Goal: Use online tool/utility: Utilize a website feature to perform a specific function

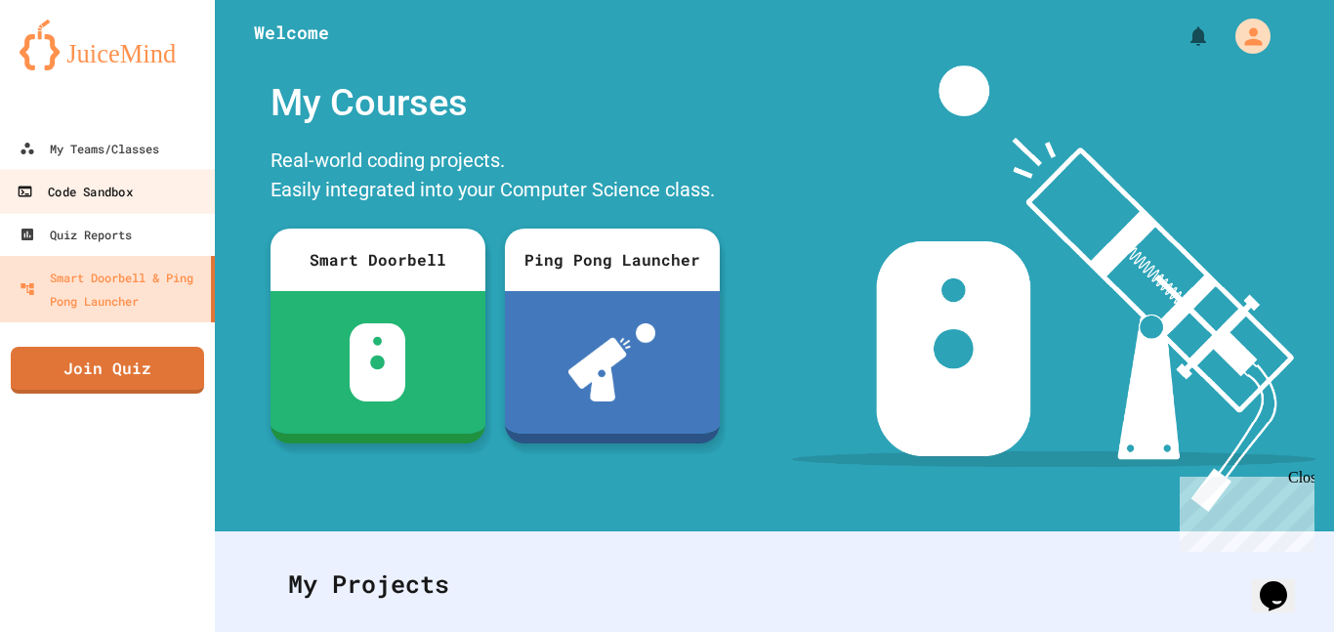
click at [165, 202] on link "Code Sandbox" at bounding box center [108, 191] width 222 height 44
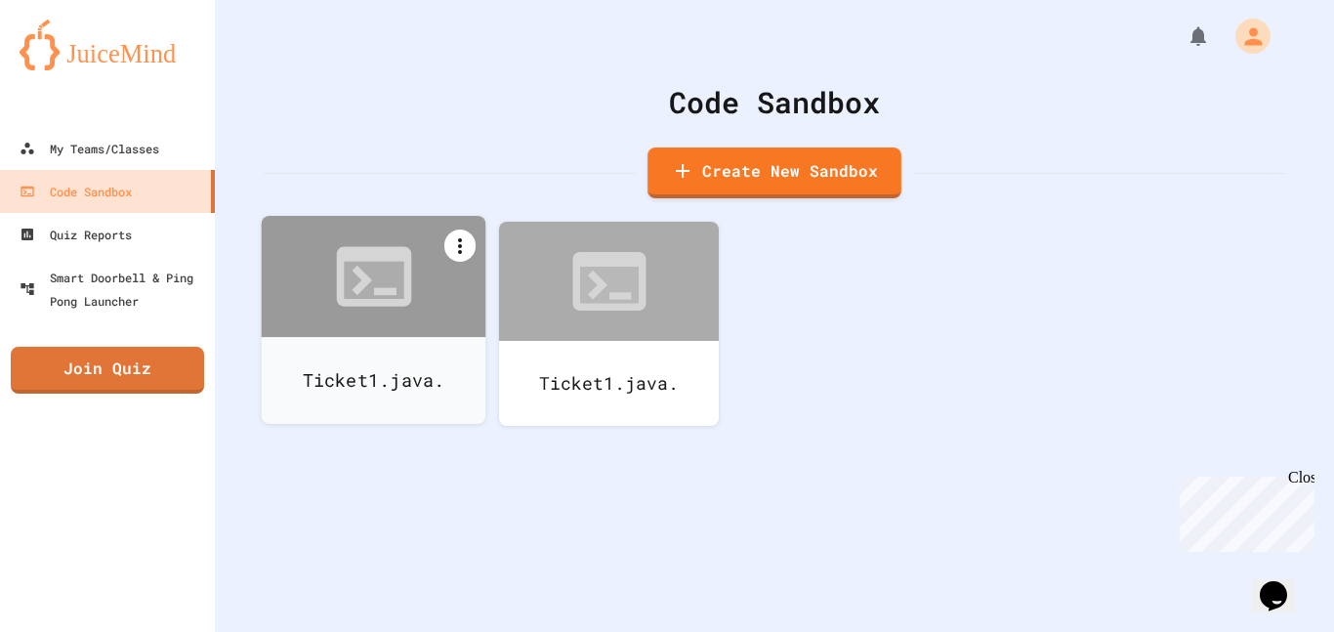
click at [463, 255] on icon at bounding box center [459, 245] width 23 height 23
click at [483, 492] on li "Delete" at bounding box center [383, 523] width 200 height 62
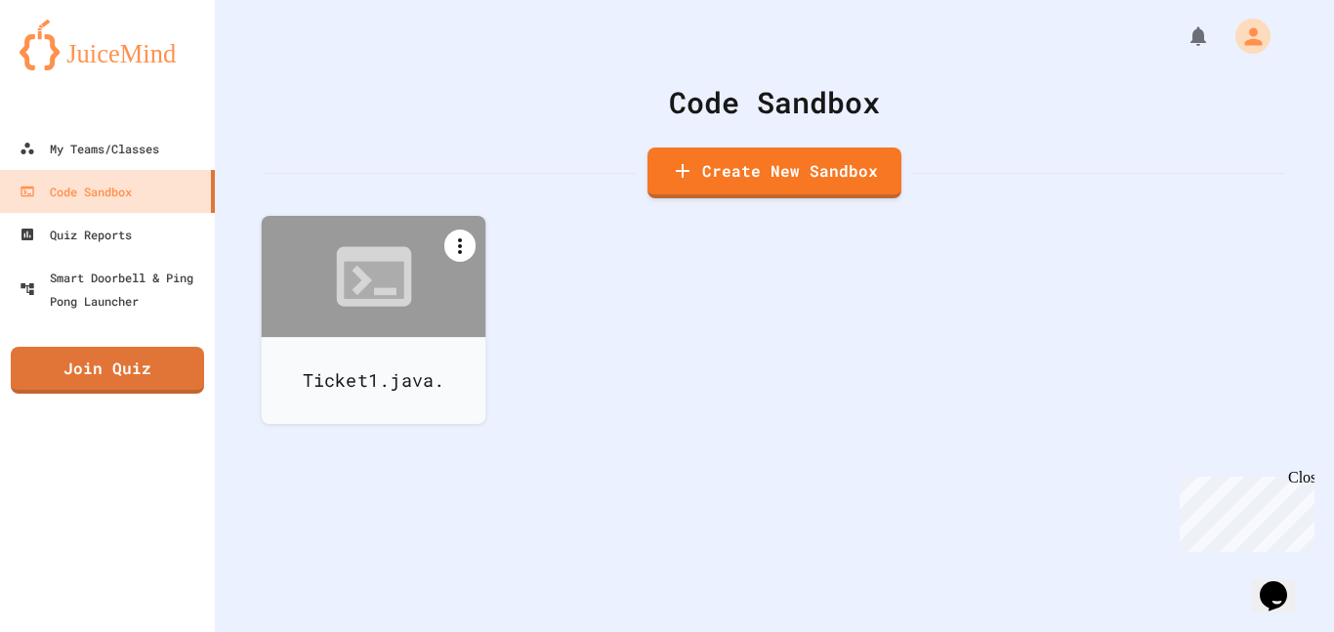
click at [466, 252] on icon at bounding box center [459, 245] width 23 height 23
click at [483, 492] on li "Delete" at bounding box center [383, 523] width 200 height 62
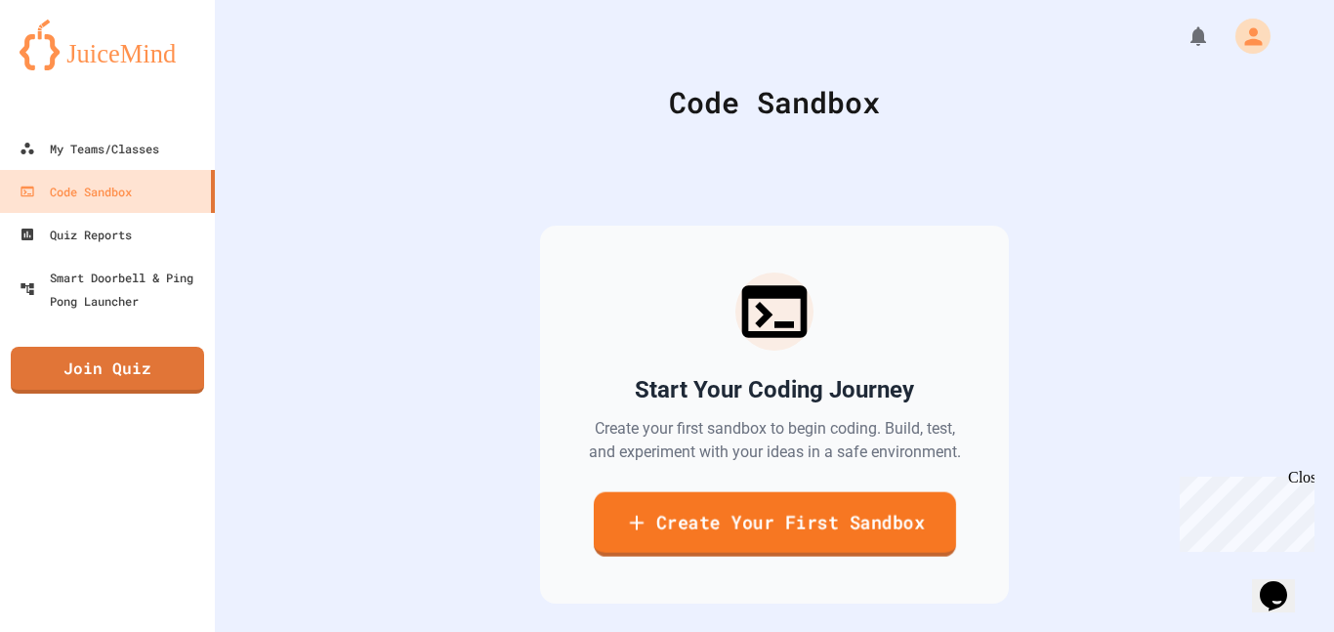
click at [693, 513] on link "Create Your First Sandbox" at bounding box center [774, 524] width 362 height 64
type input "*"
type input "****"
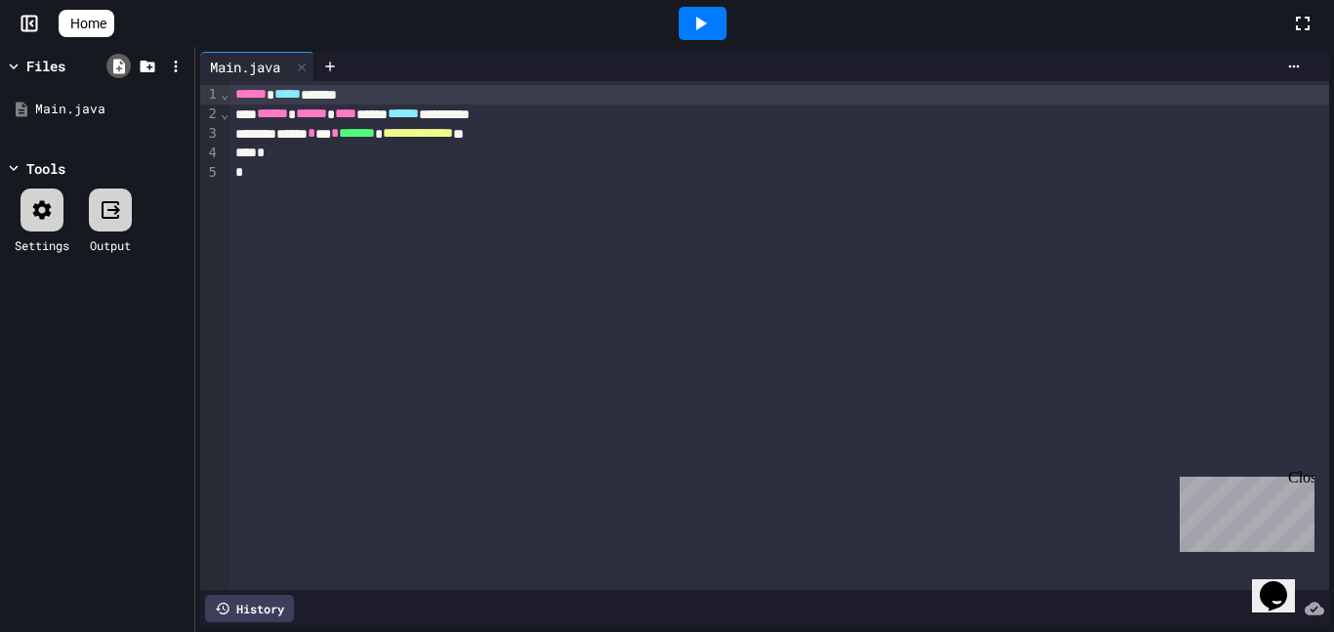
click at [122, 72] on icon at bounding box center [119, 66] width 12 height 15
click at [118, 69] on icon at bounding box center [119, 67] width 18 height 18
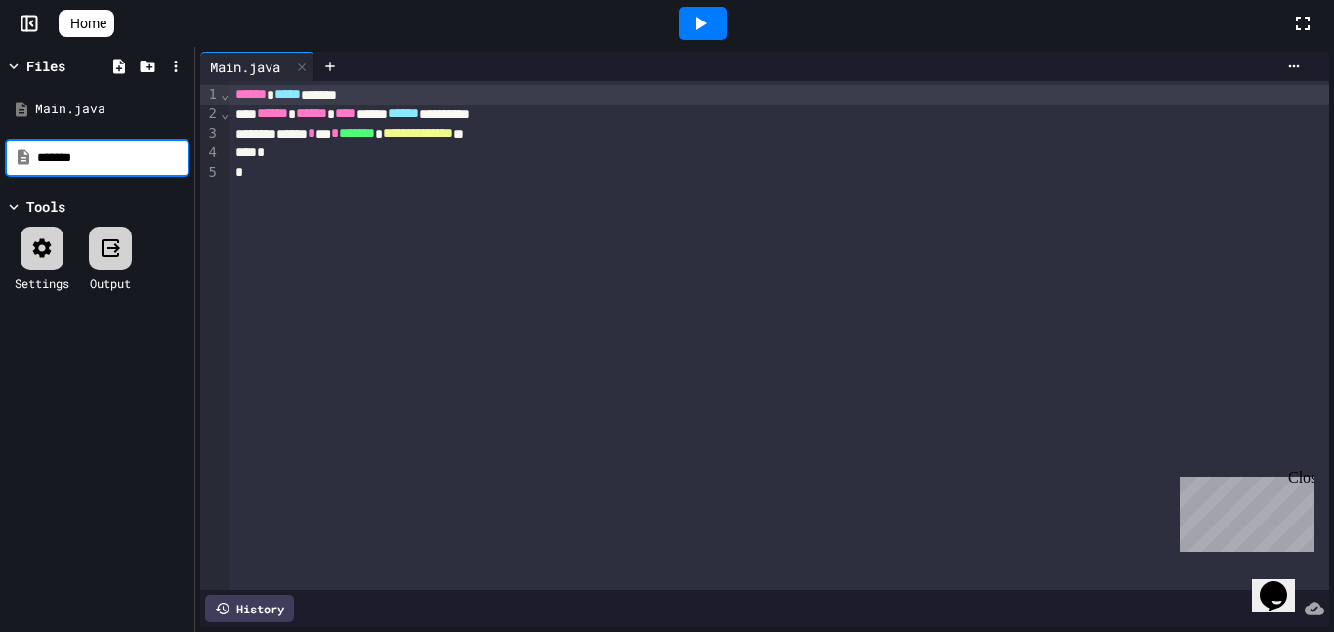
type input "********"
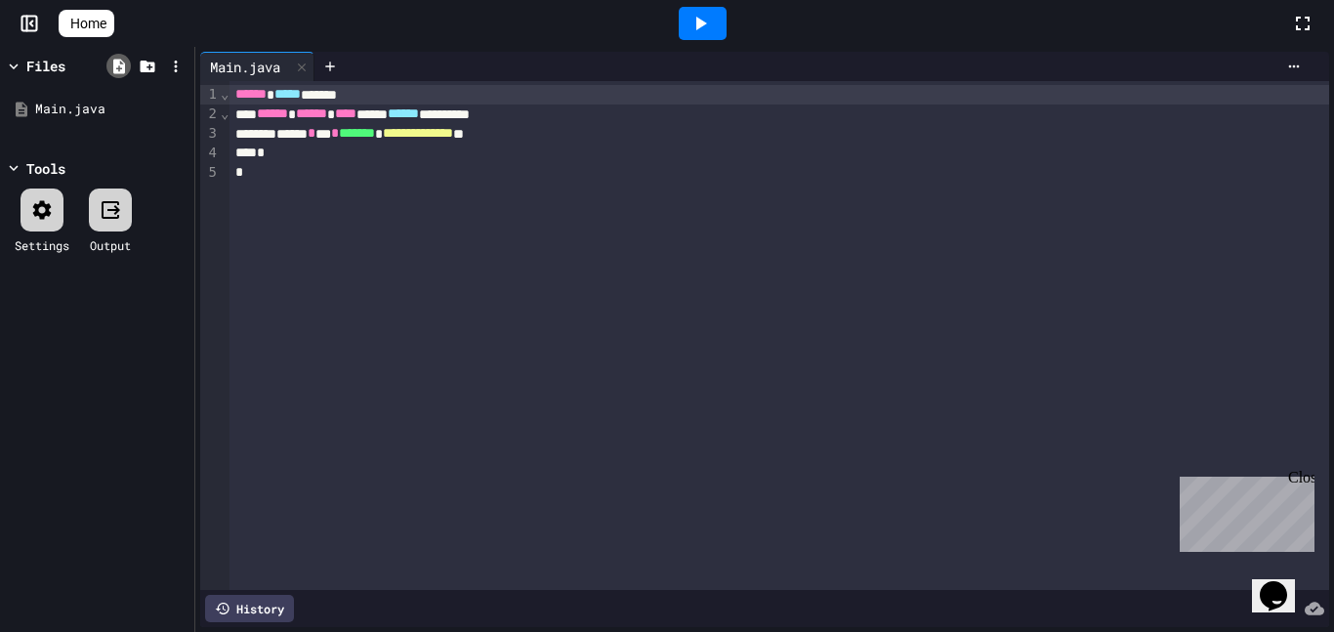
click at [114, 71] on icon at bounding box center [119, 66] width 12 height 15
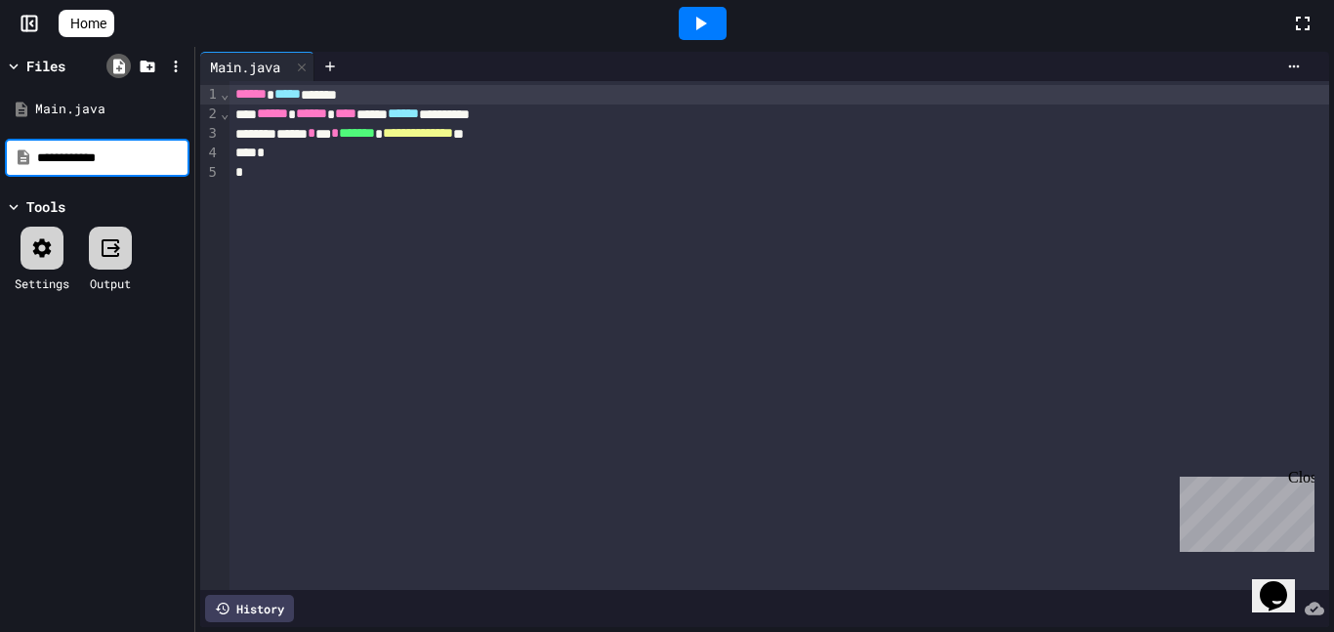
type input "**********"
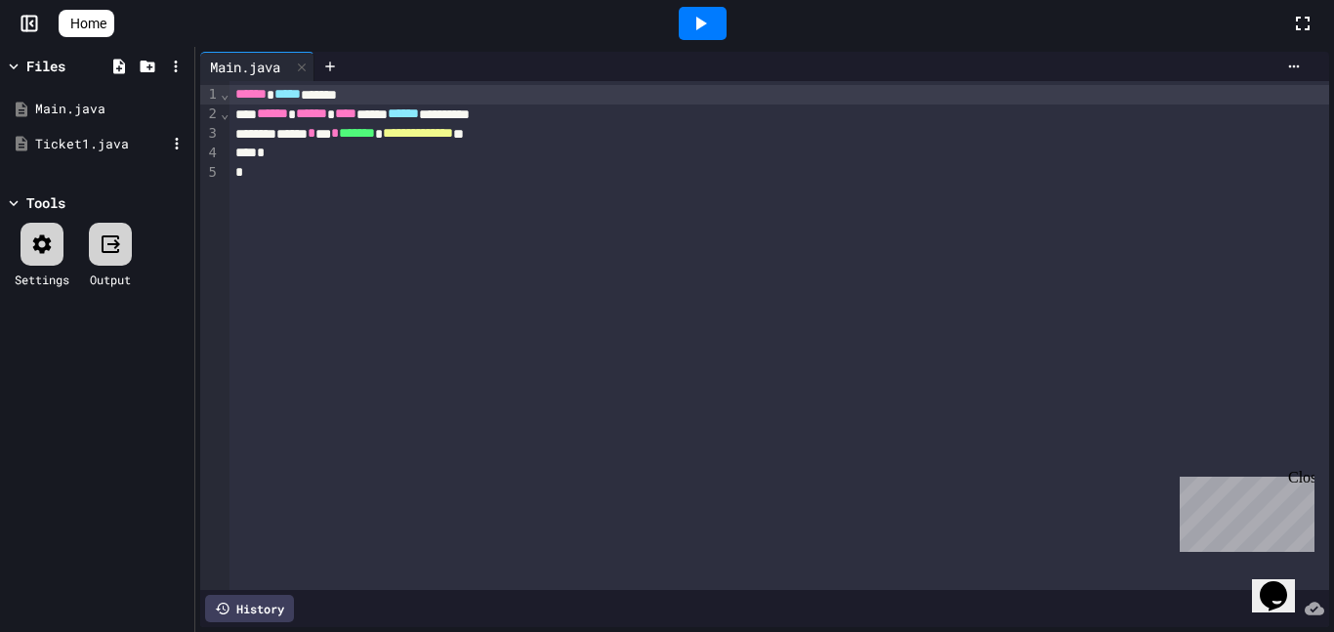
click at [155, 155] on div "Ticket1.java" at bounding box center [97, 144] width 185 height 35
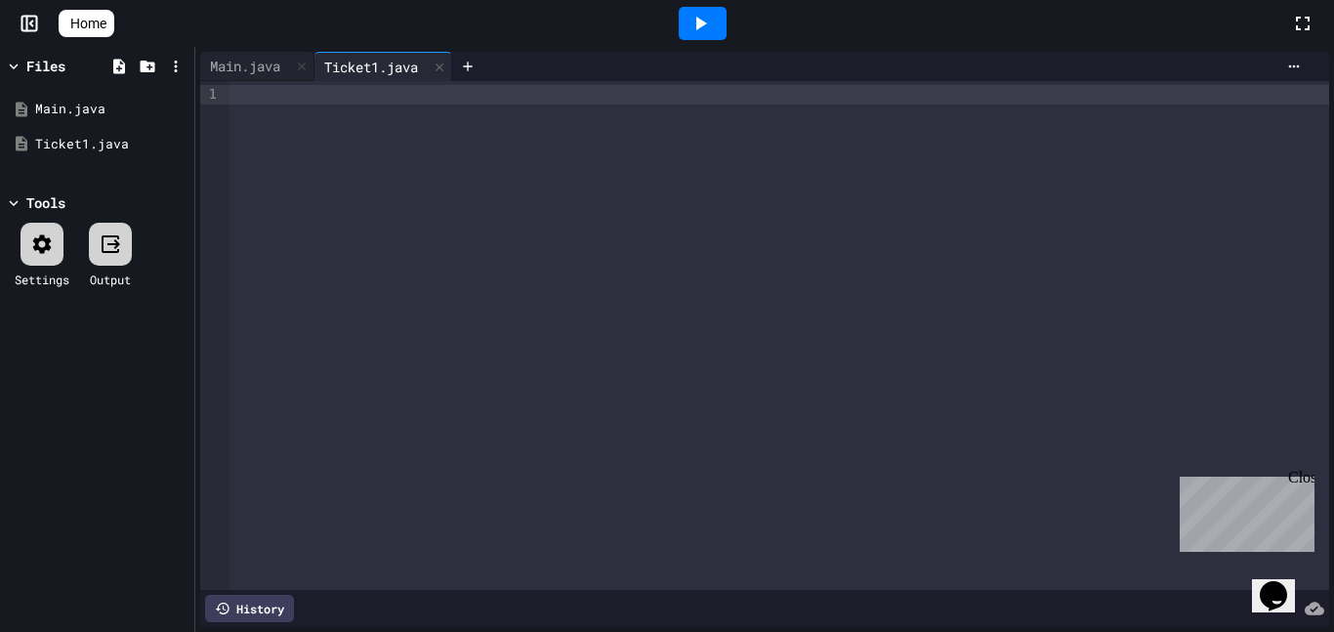
click at [453, 99] on div at bounding box center [778, 95] width 1099 height 20
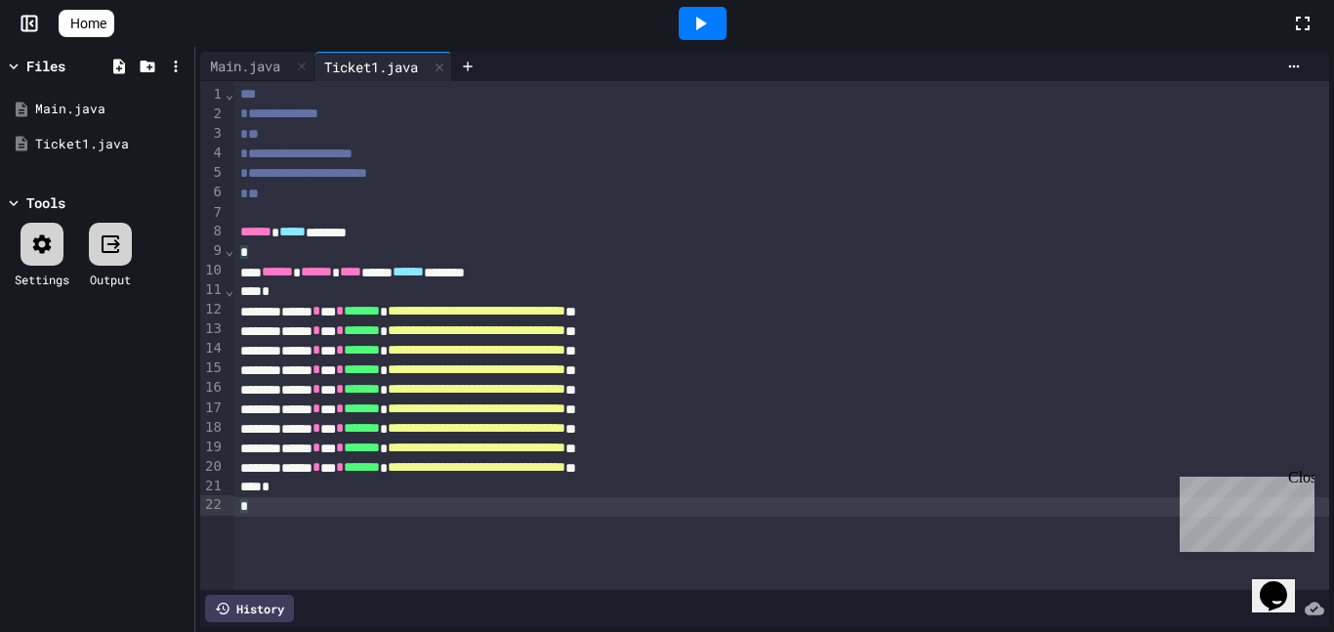
click at [695, 21] on div at bounding box center [702, 23] width 48 height 33
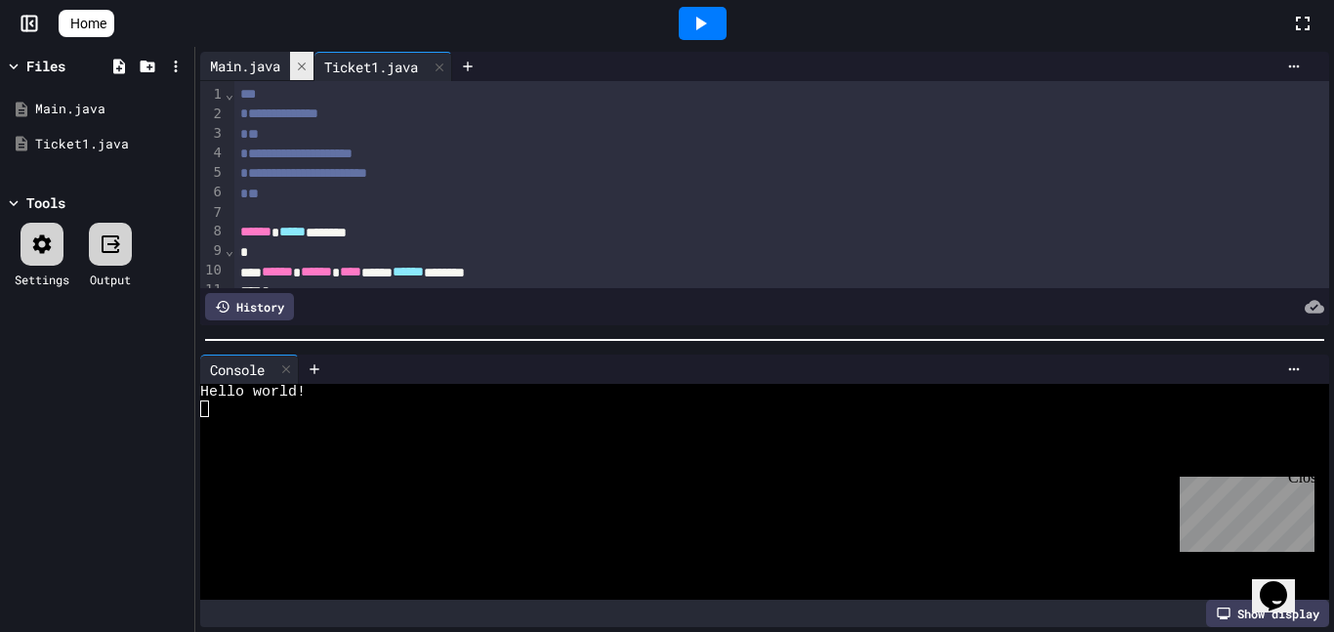
click at [307, 72] on icon at bounding box center [302, 67] width 14 height 14
click at [712, 22] on icon at bounding box center [699, 23] width 23 height 23
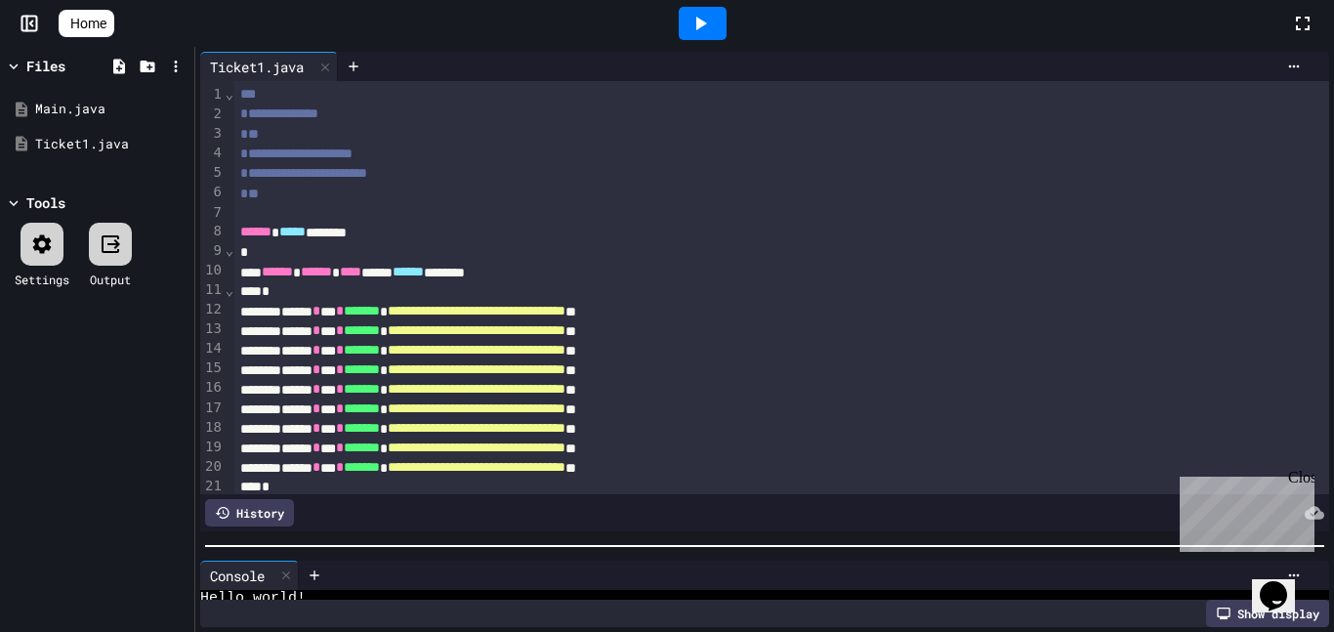
click at [938, 552] on div at bounding box center [764, 546] width 1138 height 20
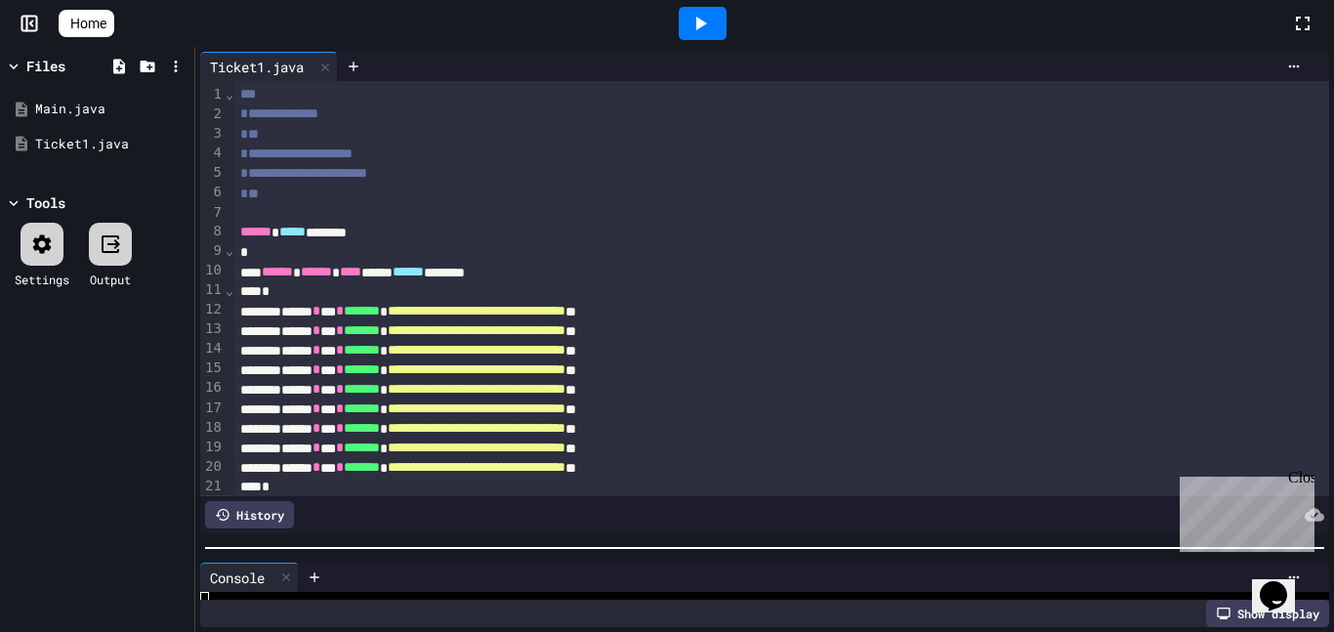
scroll to position [23, 0]
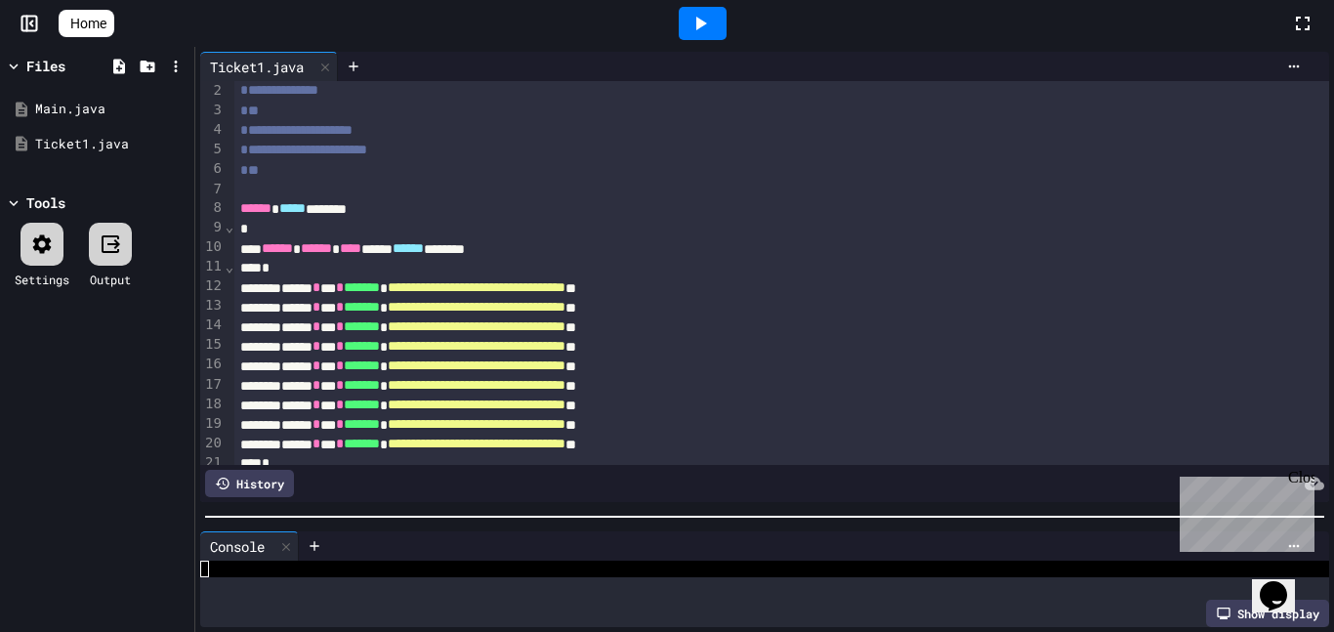
click at [461, 518] on div at bounding box center [764, 517] width 1138 height 20
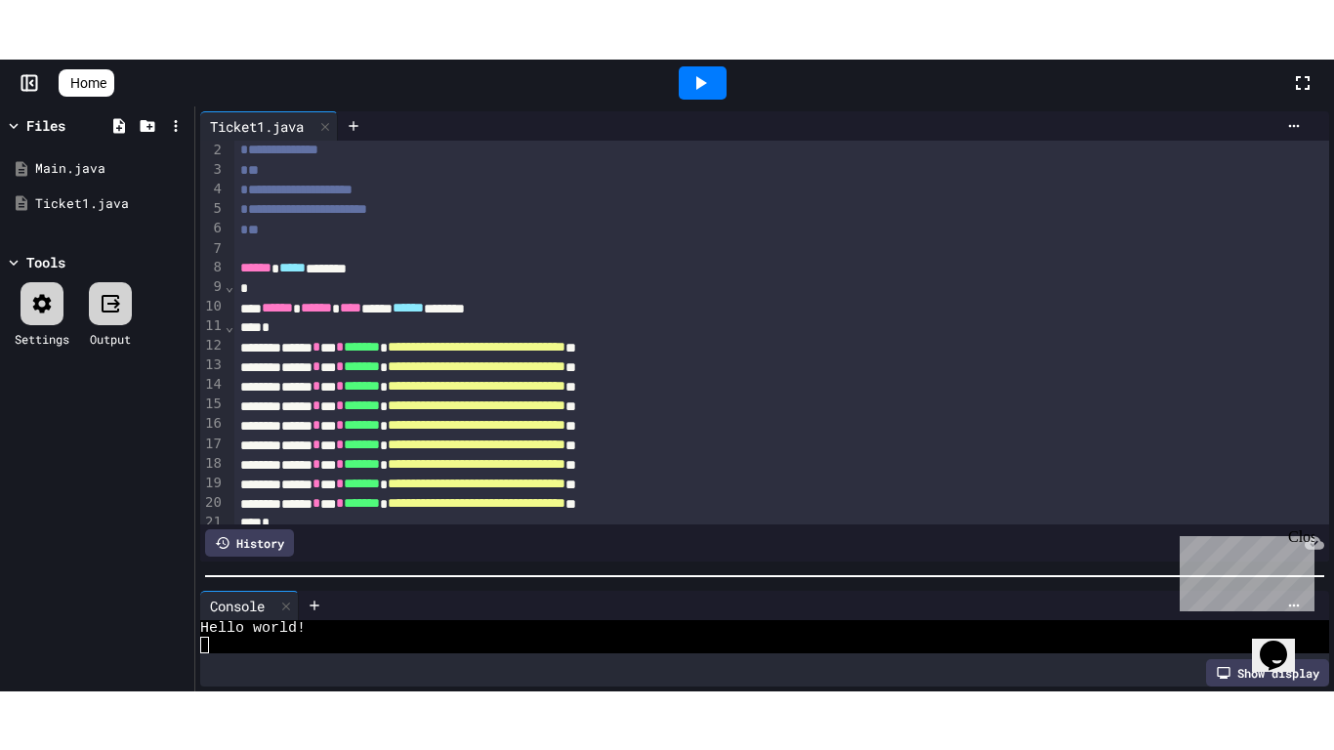
scroll to position [0, 0]
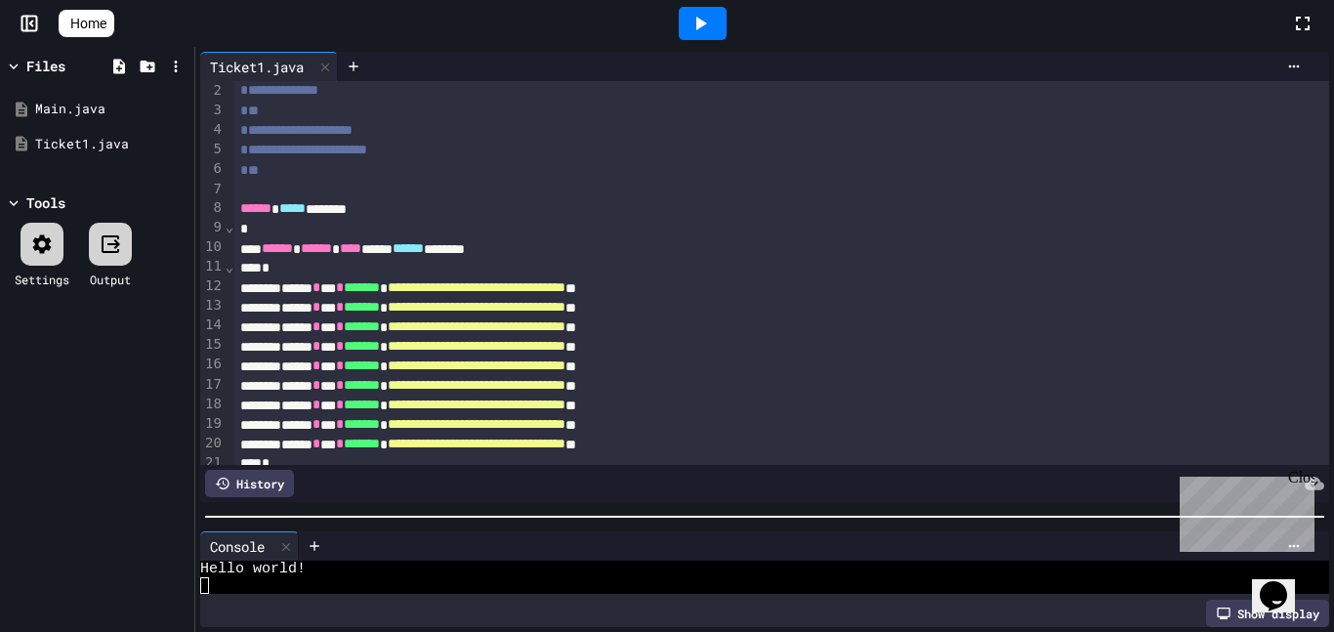
click at [1304, 17] on icon at bounding box center [1302, 24] width 14 height 14
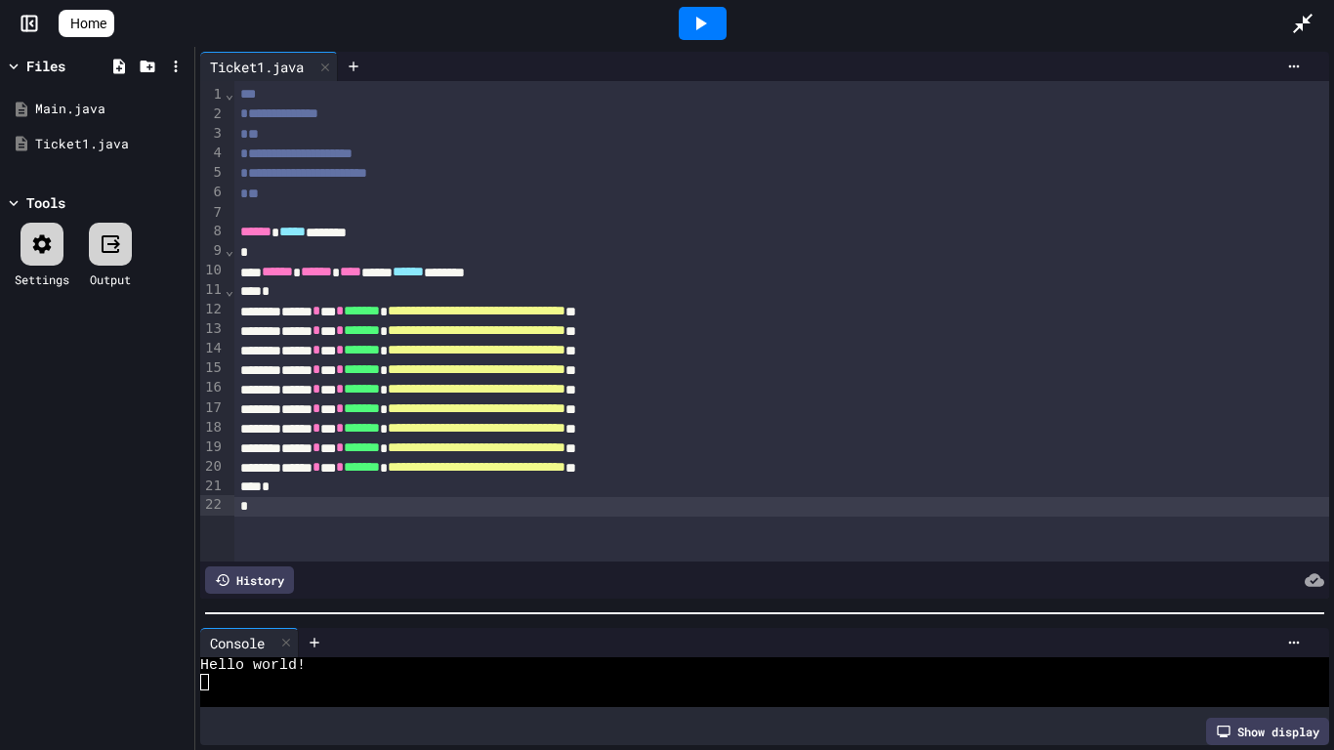
click at [535, 618] on div at bounding box center [764, 613] width 1138 height 20
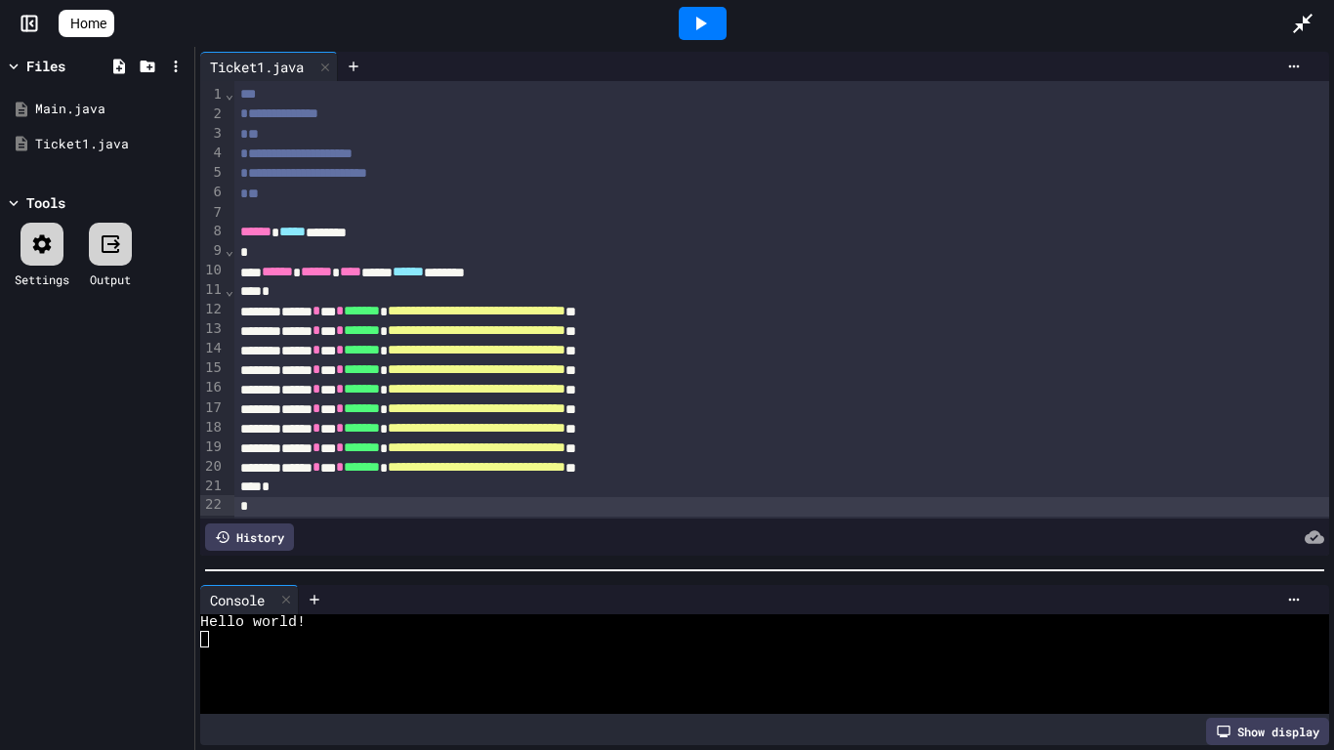
click at [555, 567] on div at bounding box center [764, 570] width 1138 height 20
click at [697, 10] on div at bounding box center [702, 23] width 48 height 33
click at [697, 10] on div "Stop" at bounding box center [702, 23] width 91 height 37
click at [697, 10] on div at bounding box center [702, 23] width 48 height 33
click at [172, 108] on icon at bounding box center [177, 110] width 18 height 18
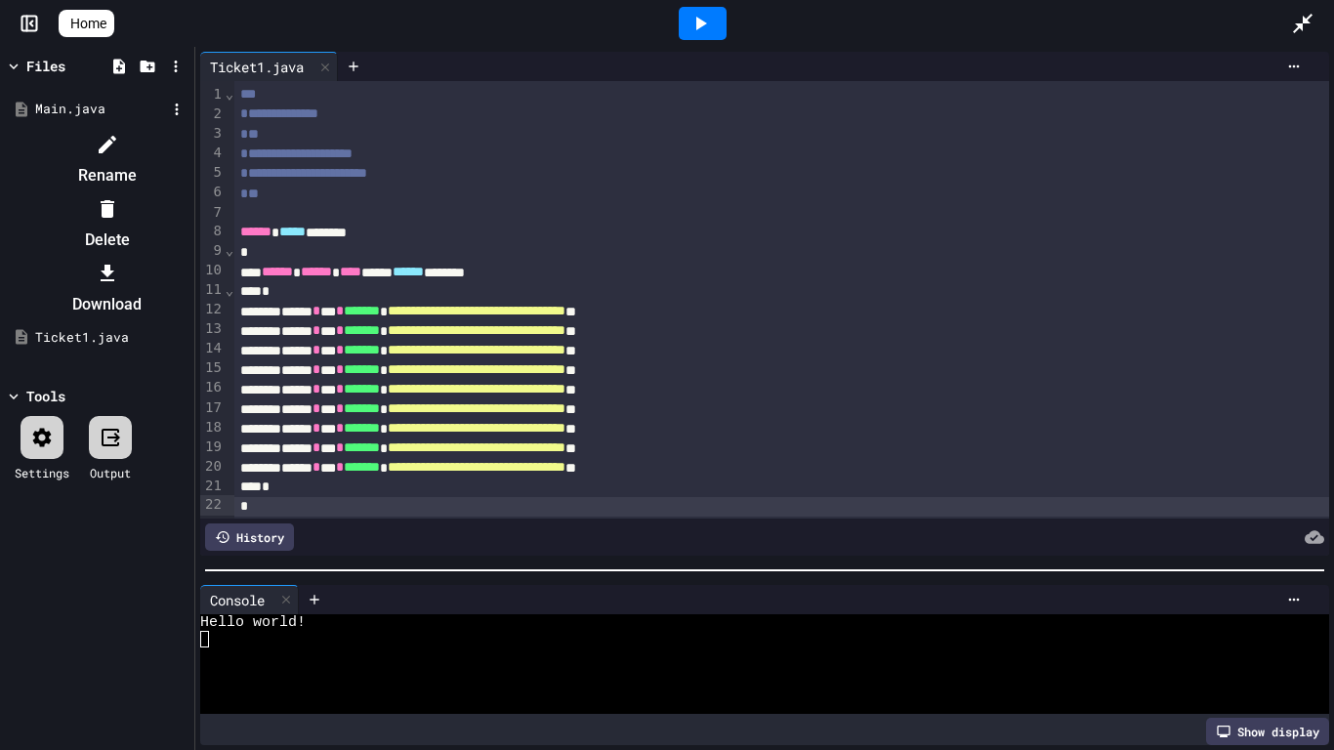
click at [189, 193] on li "Delete" at bounding box center [106, 224] width 165 height 62
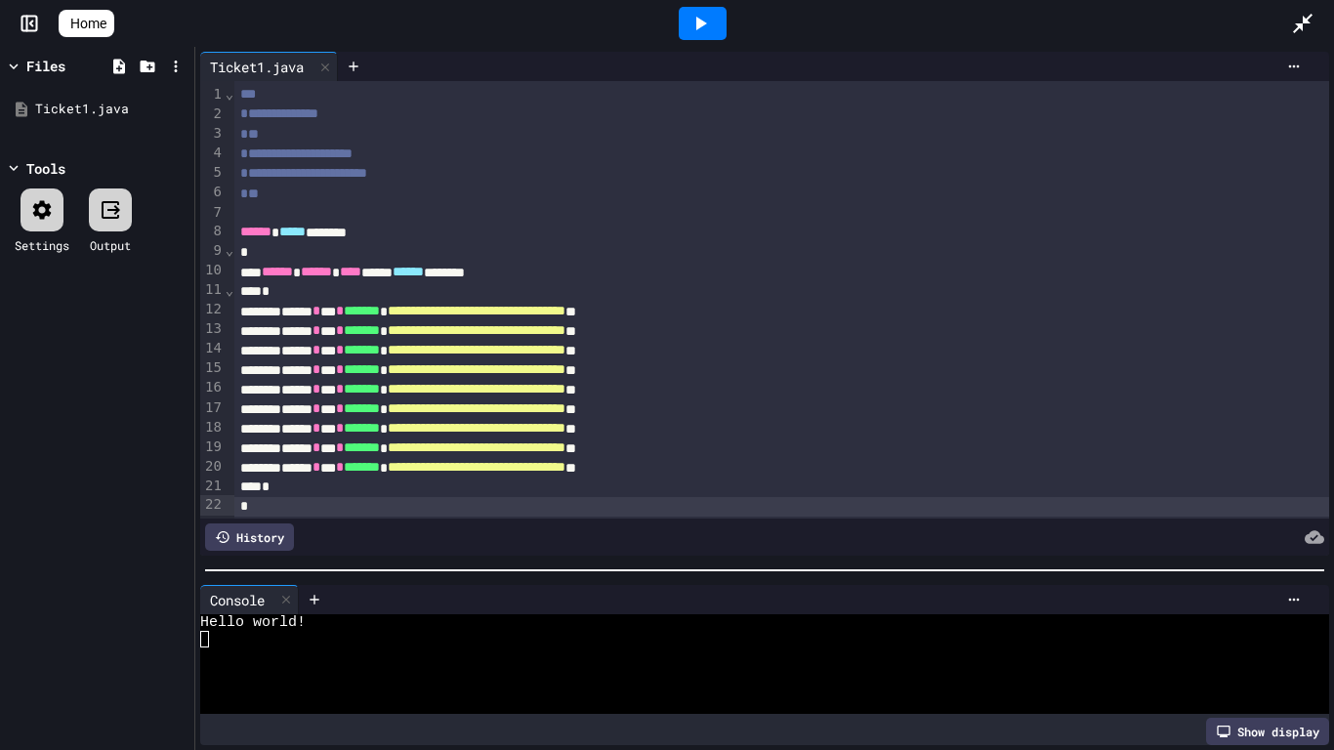
click at [707, 24] on icon at bounding box center [701, 24] width 11 height 14
click at [320, 622] on div at bounding box center [753, 622] width 1107 height 17
click at [316, 608] on div at bounding box center [314, 599] width 31 height 29
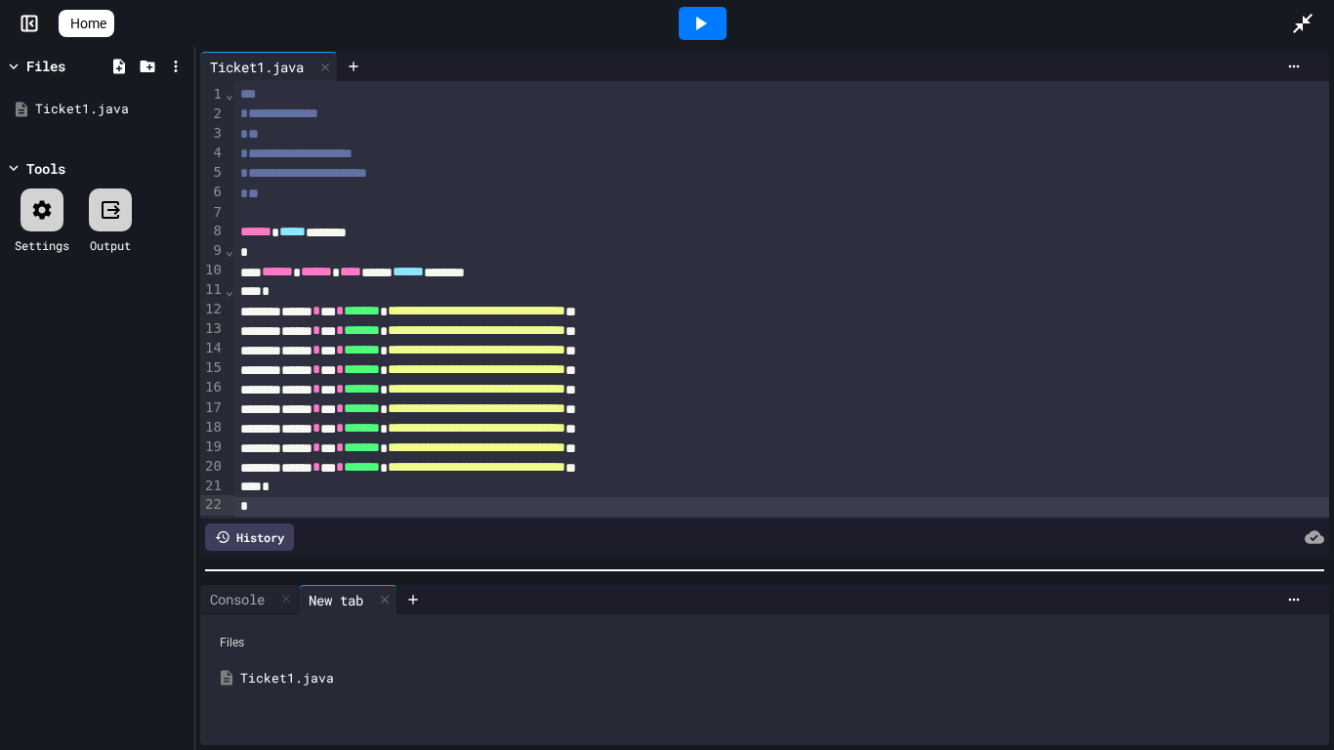
click at [365, 631] on div "Ticket1.java" at bounding box center [778, 679] width 1077 height 20
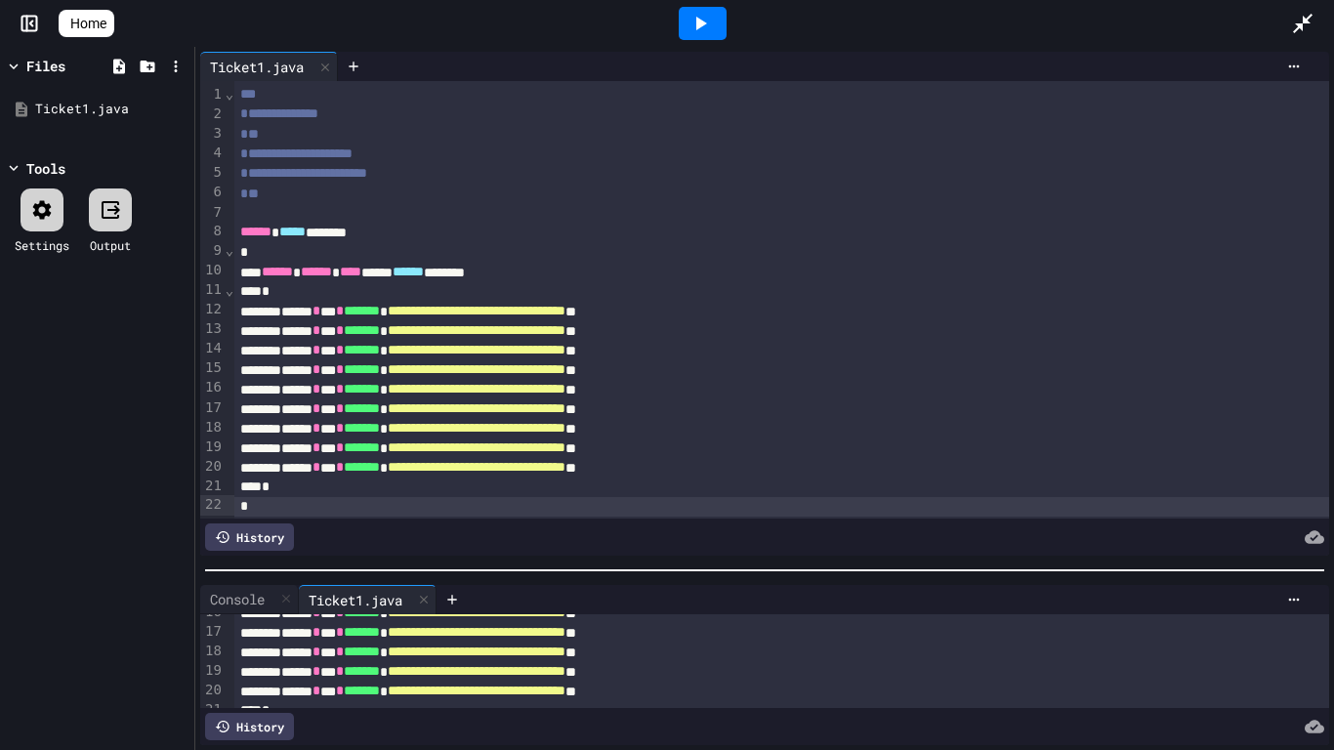
scroll to position [343, 0]
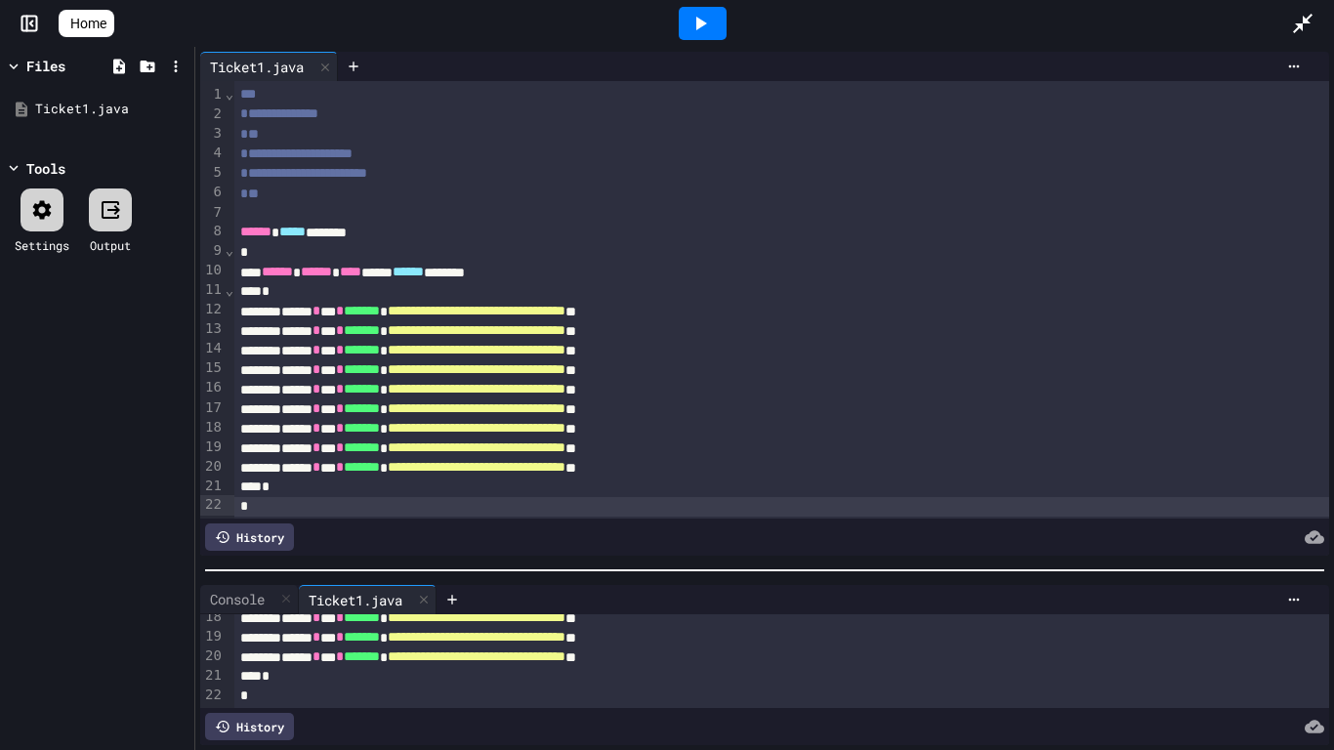
click at [1307, 631] on icon at bounding box center [1314, 725] width 20 height 13
click at [274, 603] on div "Console" at bounding box center [237, 599] width 74 height 21
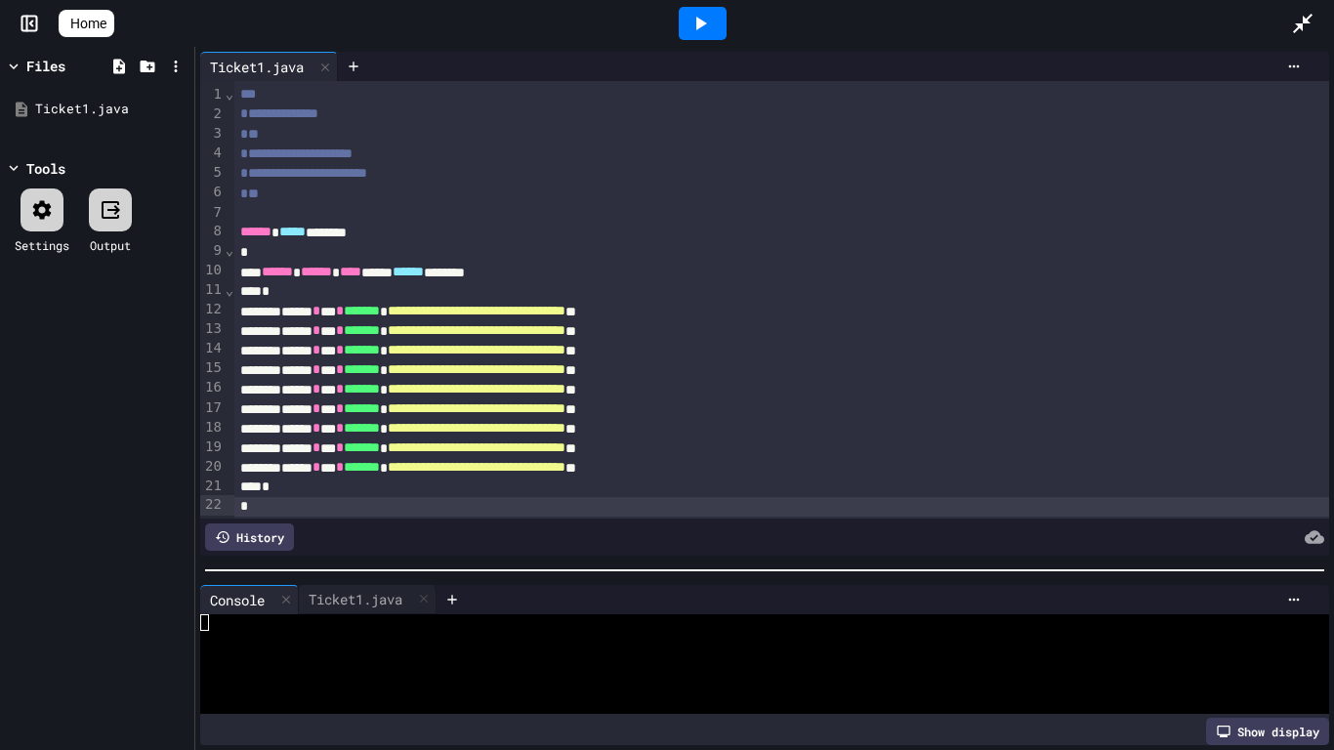
click at [726, 28] on div at bounding box center [702, 23] width 48 height 33
click at [389, 607] on div "Ticket1.java" at bounding box center [355, 599] width 113 height 21
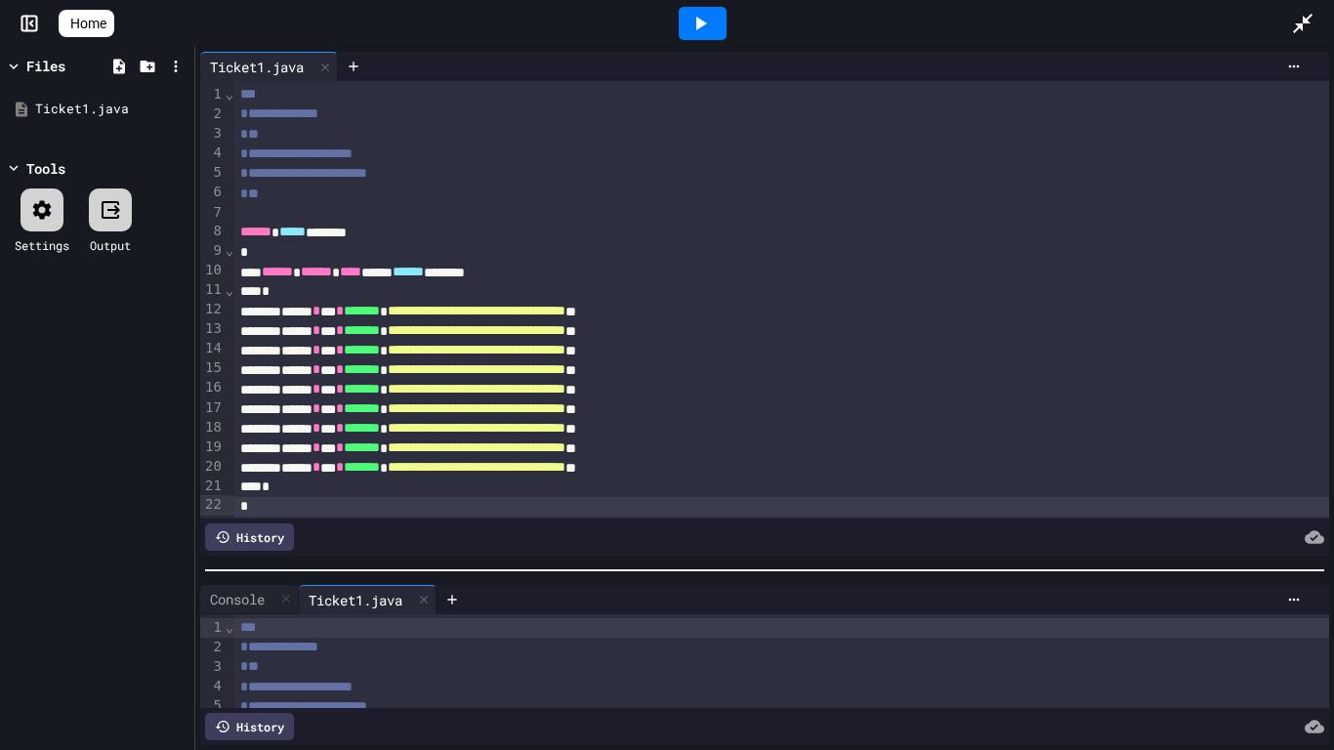
click at [265, 631] on div "History" at bounding box center [249, 726] width 89 height 27
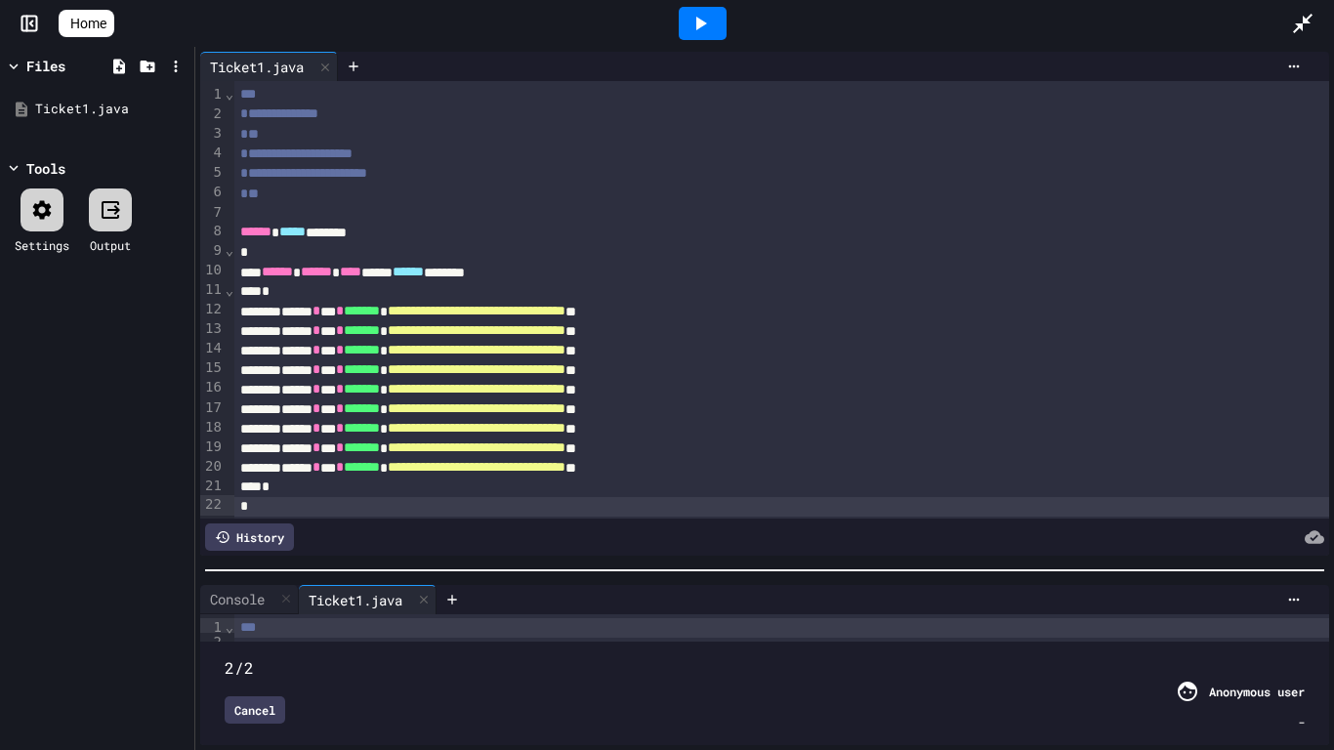
type input "*"
click at [267, 631] on div "Cancel" at bounding box center [255, 709] width 61 height 27
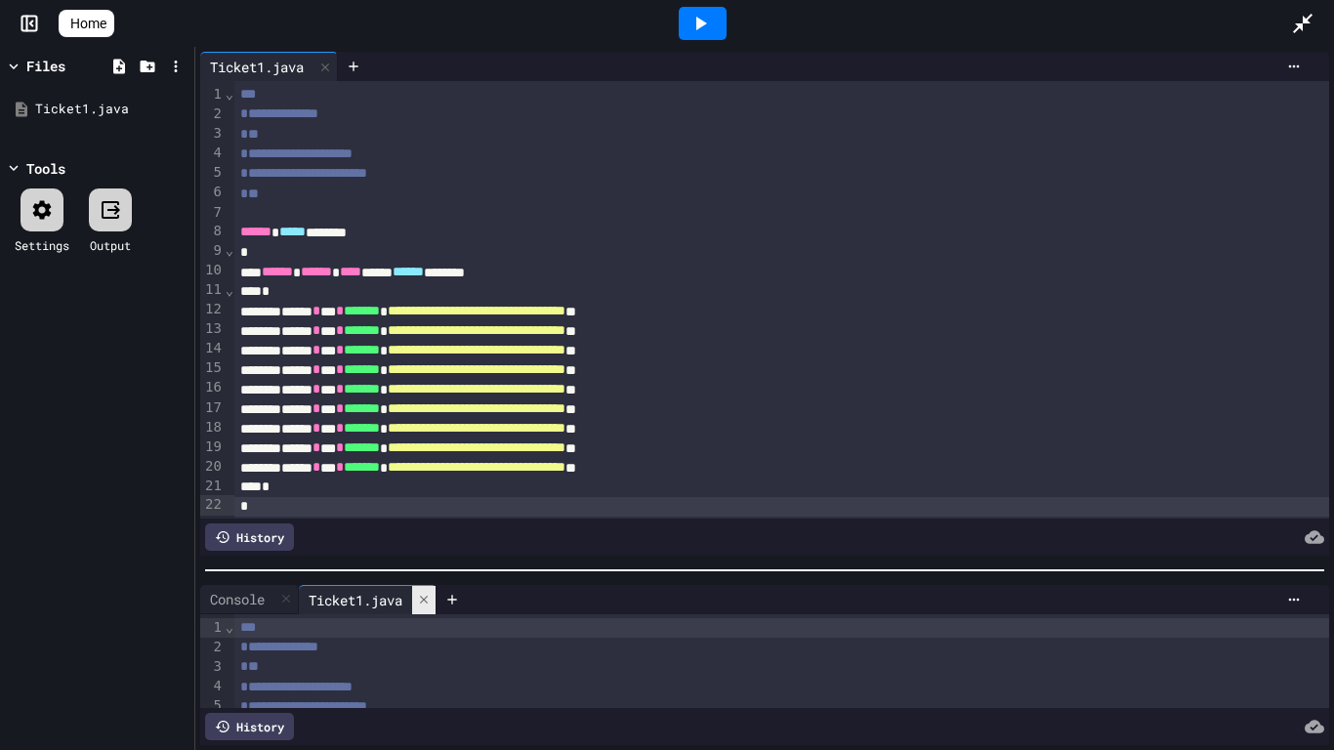
click at [431, 602] on icon at bounding box center [424, 600] width 14 height 14
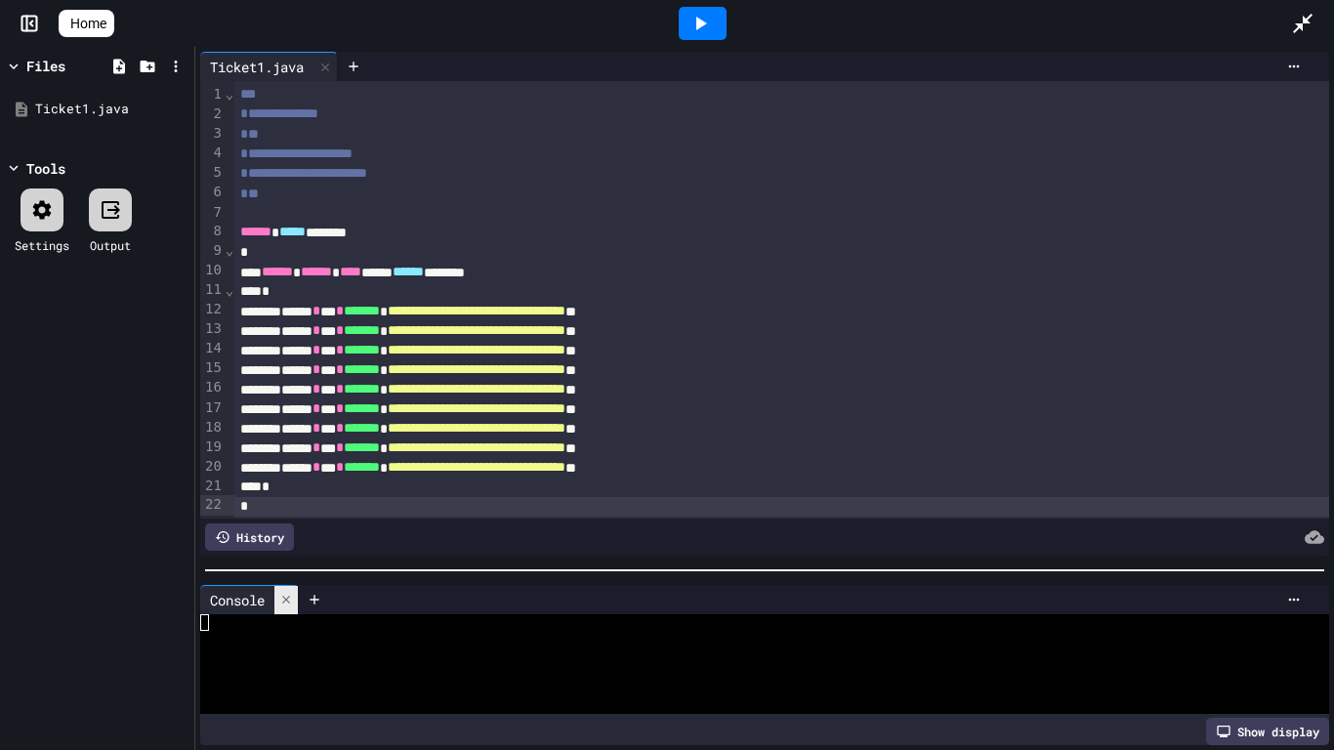
click at [284, 601] on icon at bounding box center [286, 600] width 14 height 14
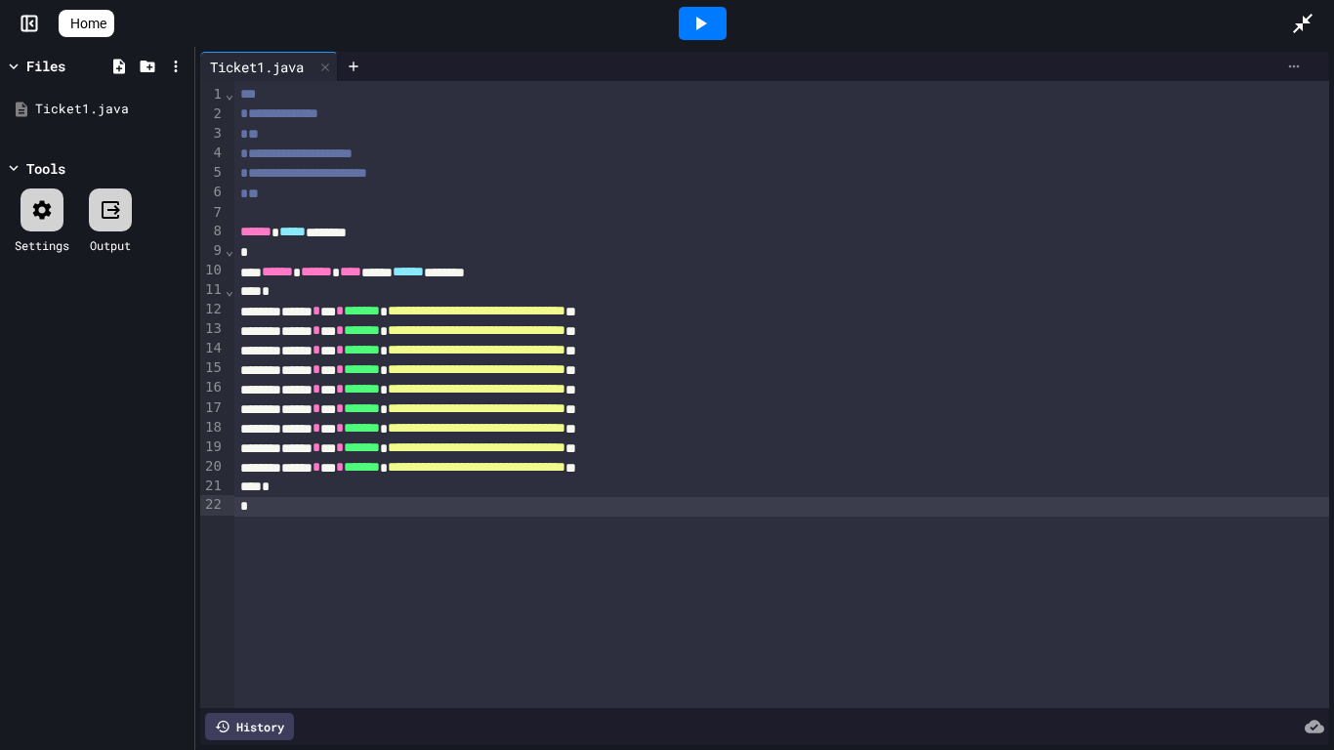
click at [1298, 65] on icon at bounding box center [1294, 67] width 16 height 16
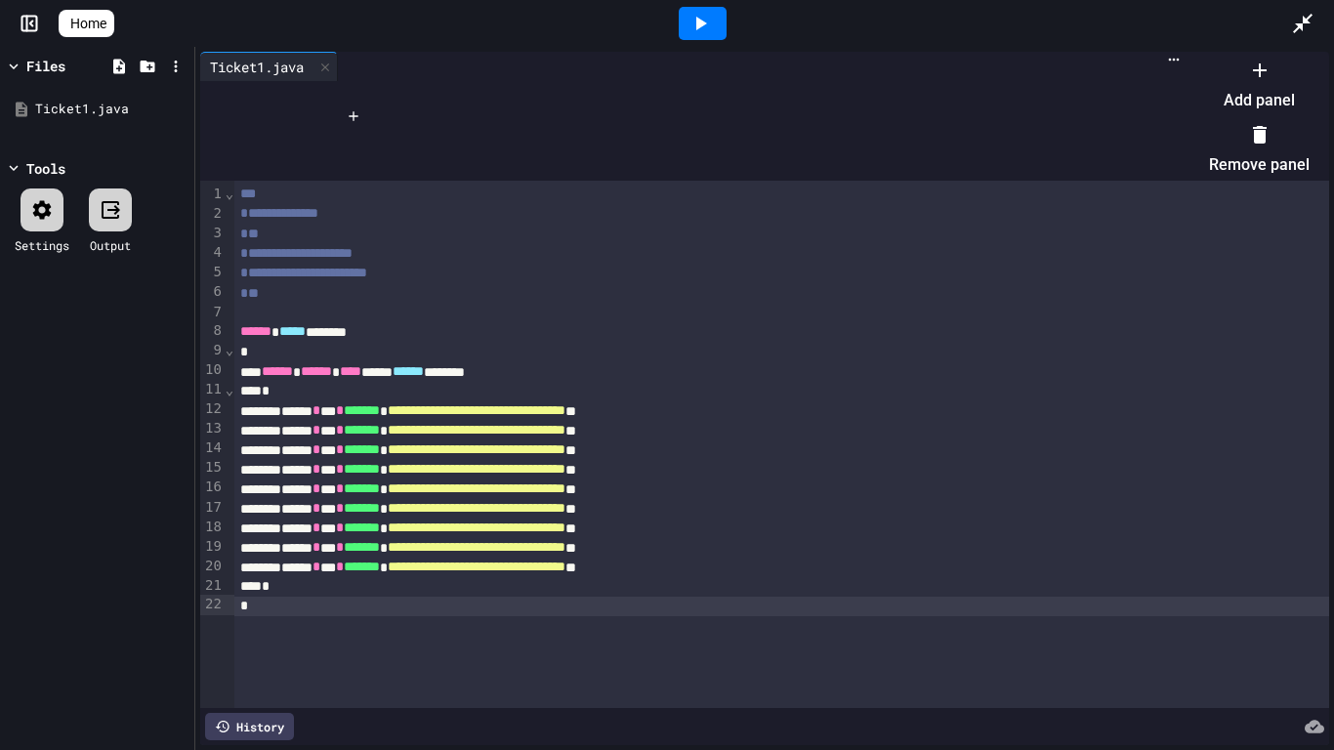
click at [1189, 54] on div at bounding box center [1249, 54] width 120 height 0
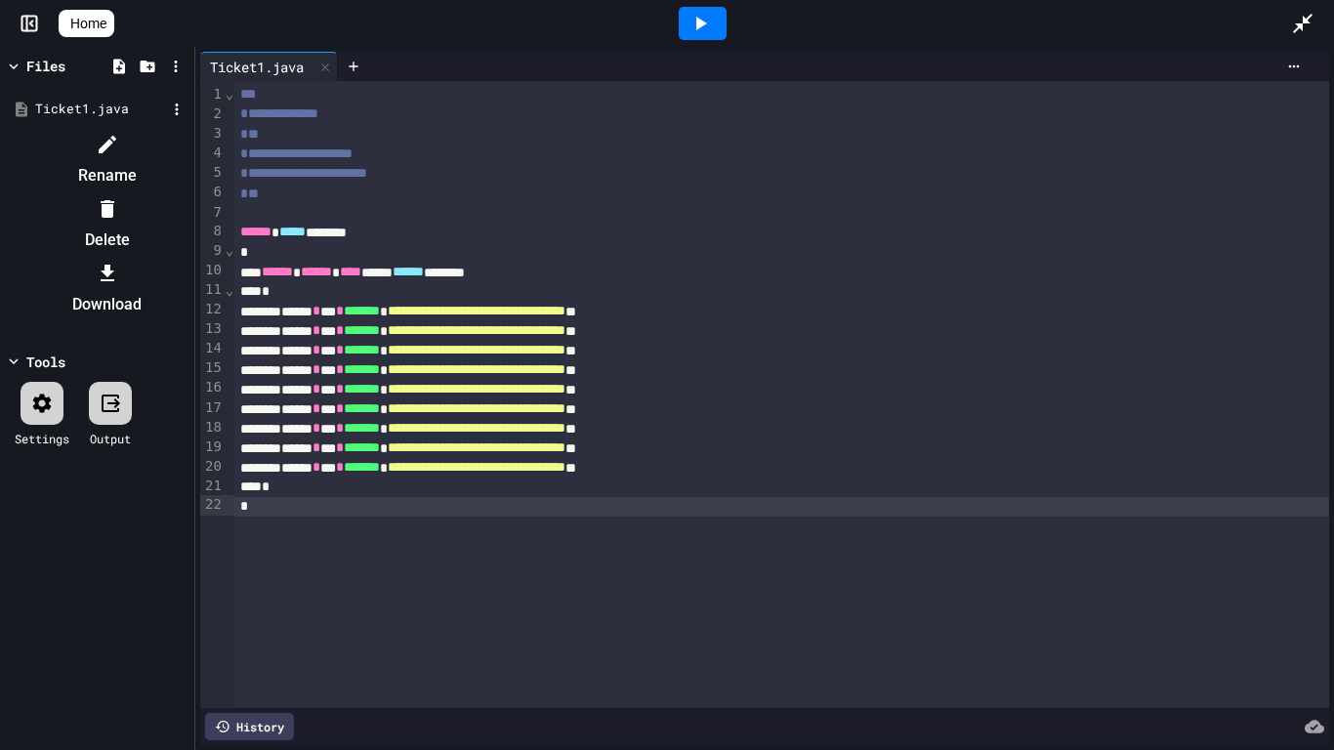
click at [97, 129] on div at bounding box center [97, 129] width 185 height 0
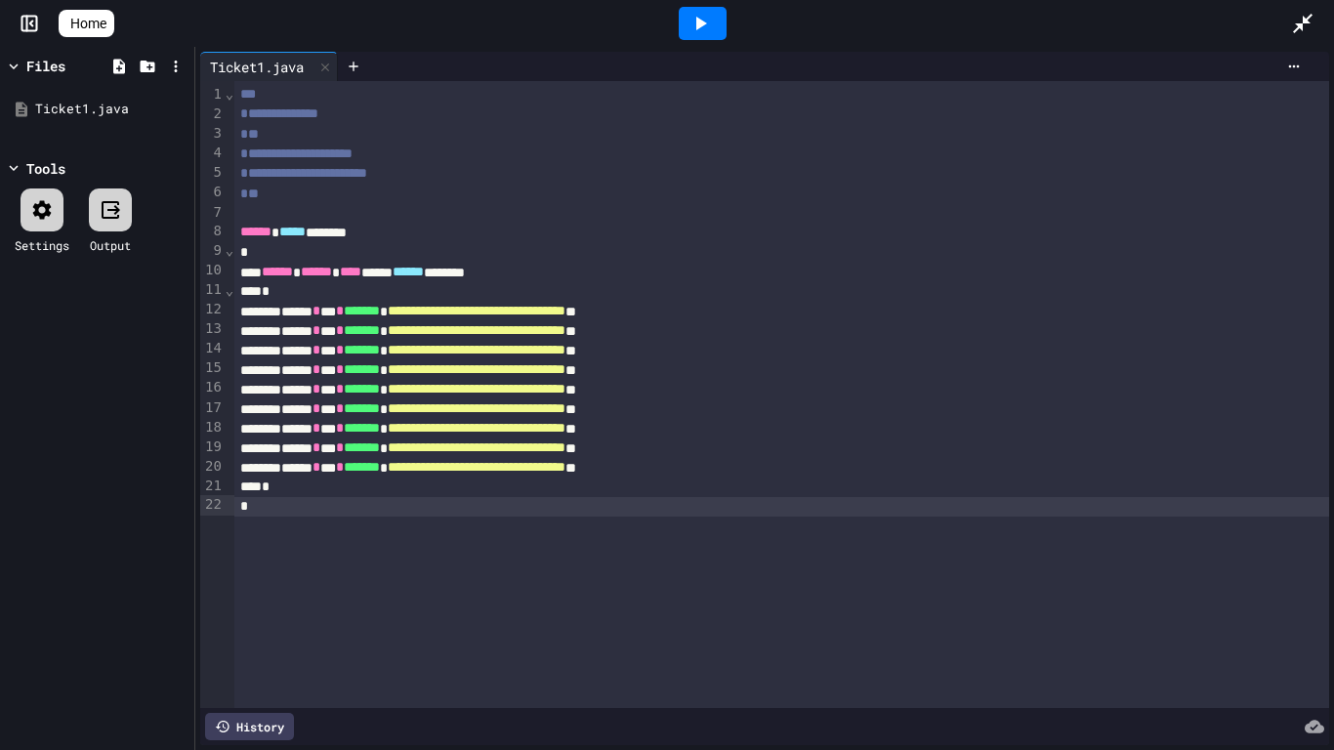
click at [115, 221] on icon at bounding box center [110, 209] width 23 height 23
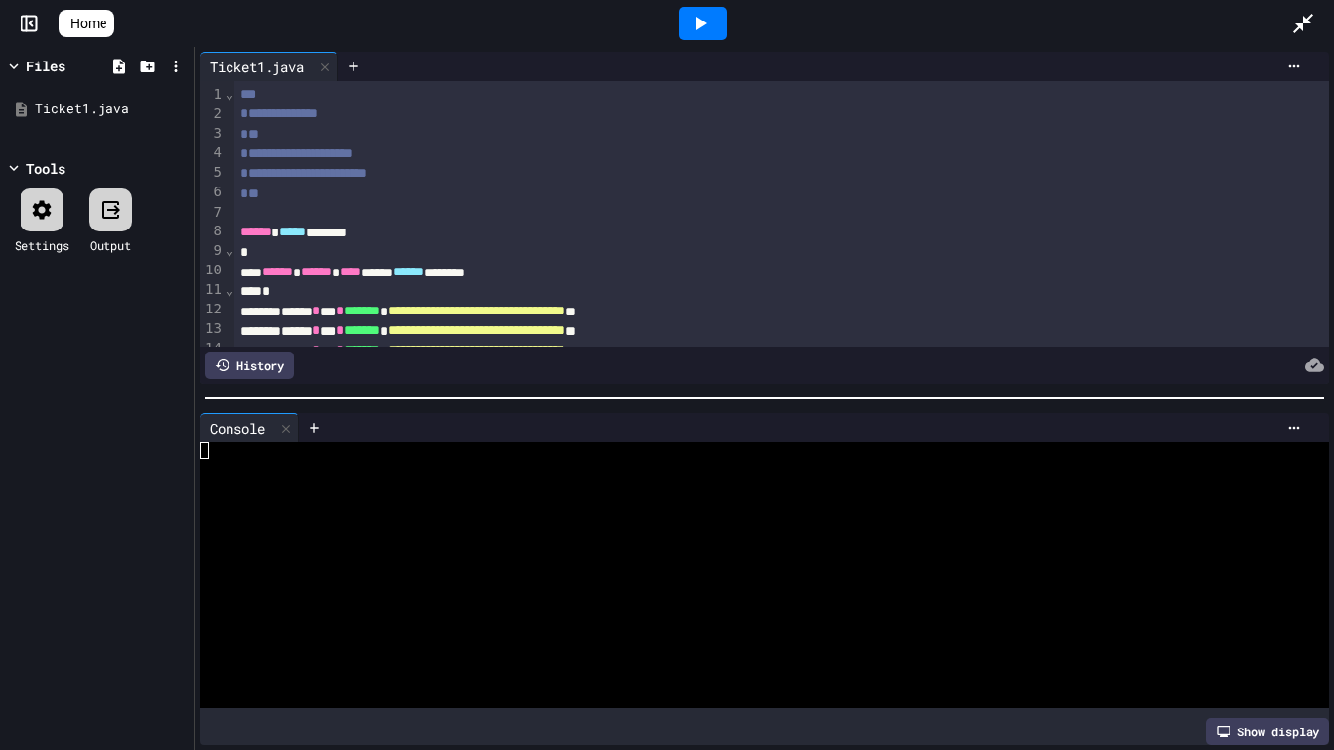
click at [726, 26] on div at bounding box center [702, 23] width 48 height 33
click at [67, 210] on div "Settings" at bounding box center [42, 220] width 55 height 65
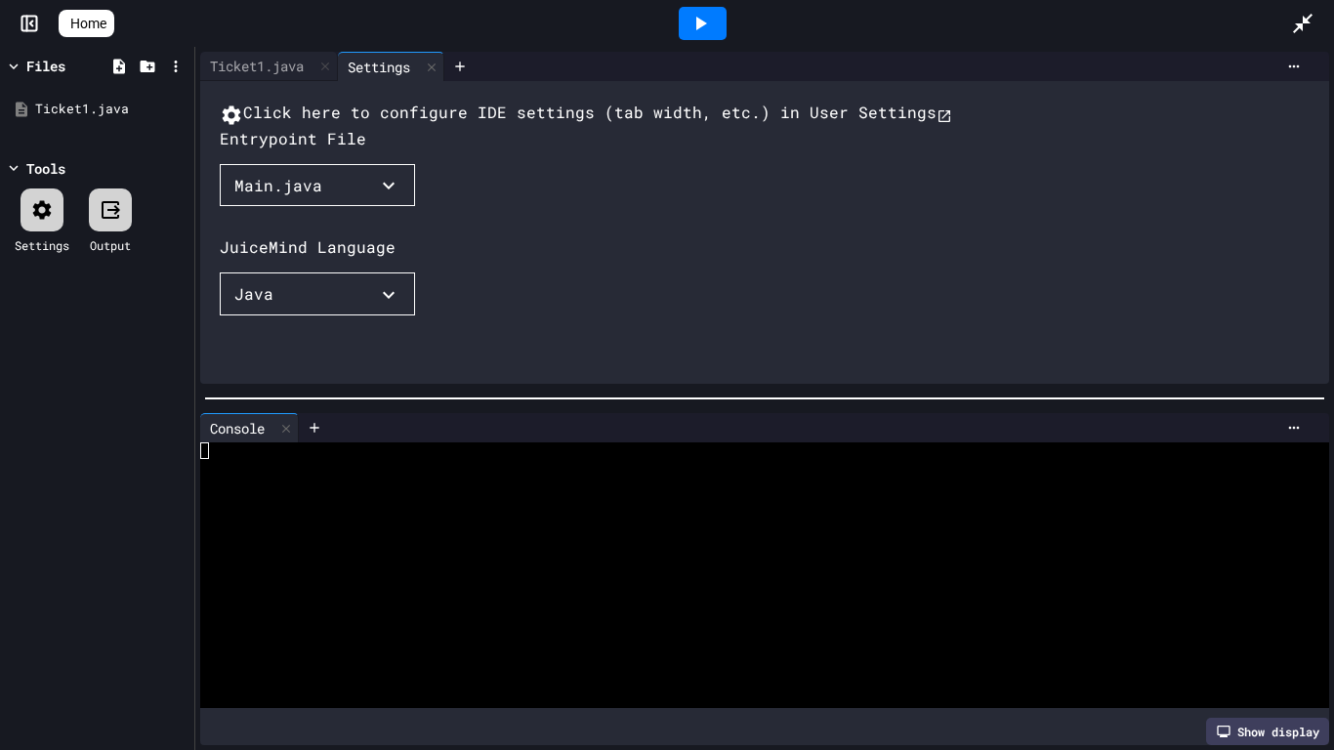
click at [379, 207] on button "Main.java" at bounding box center [317, 185] width 195 height 43
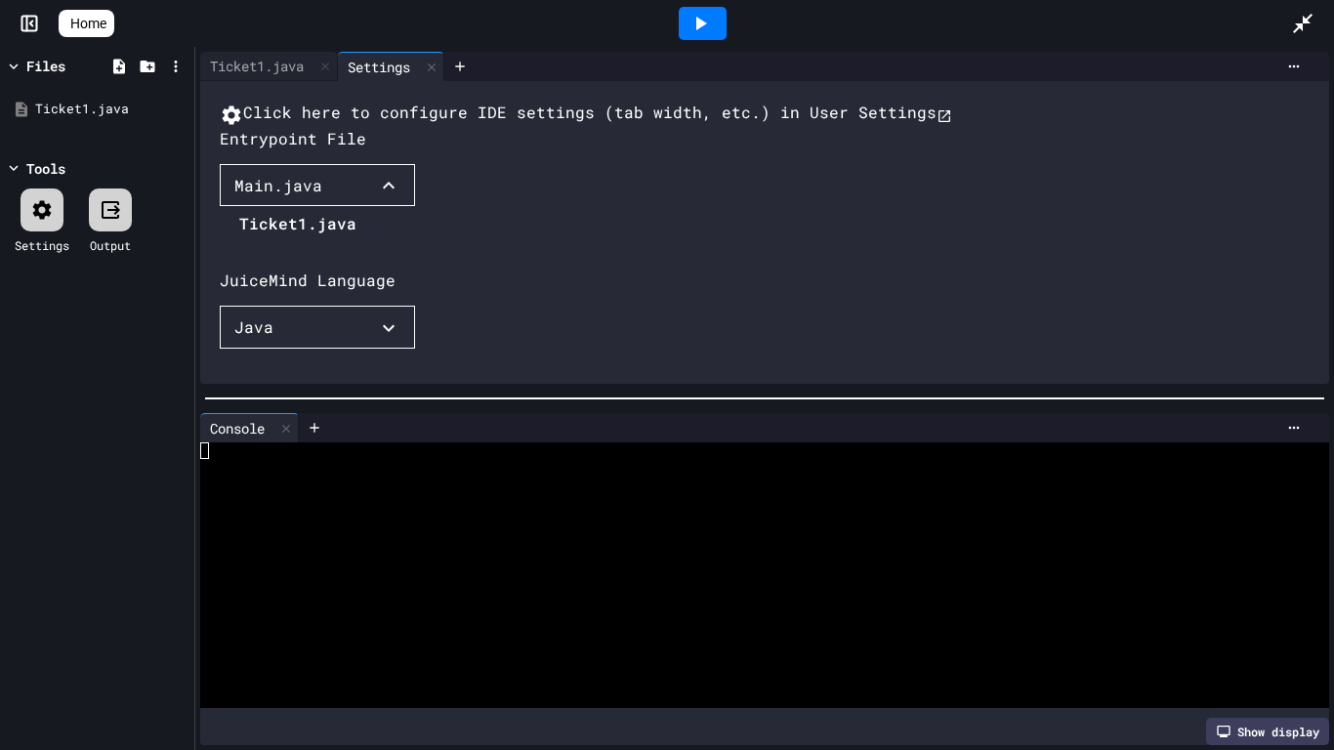
click at [356, 208] on div at bounding box center [288, 208] width 137 height 0
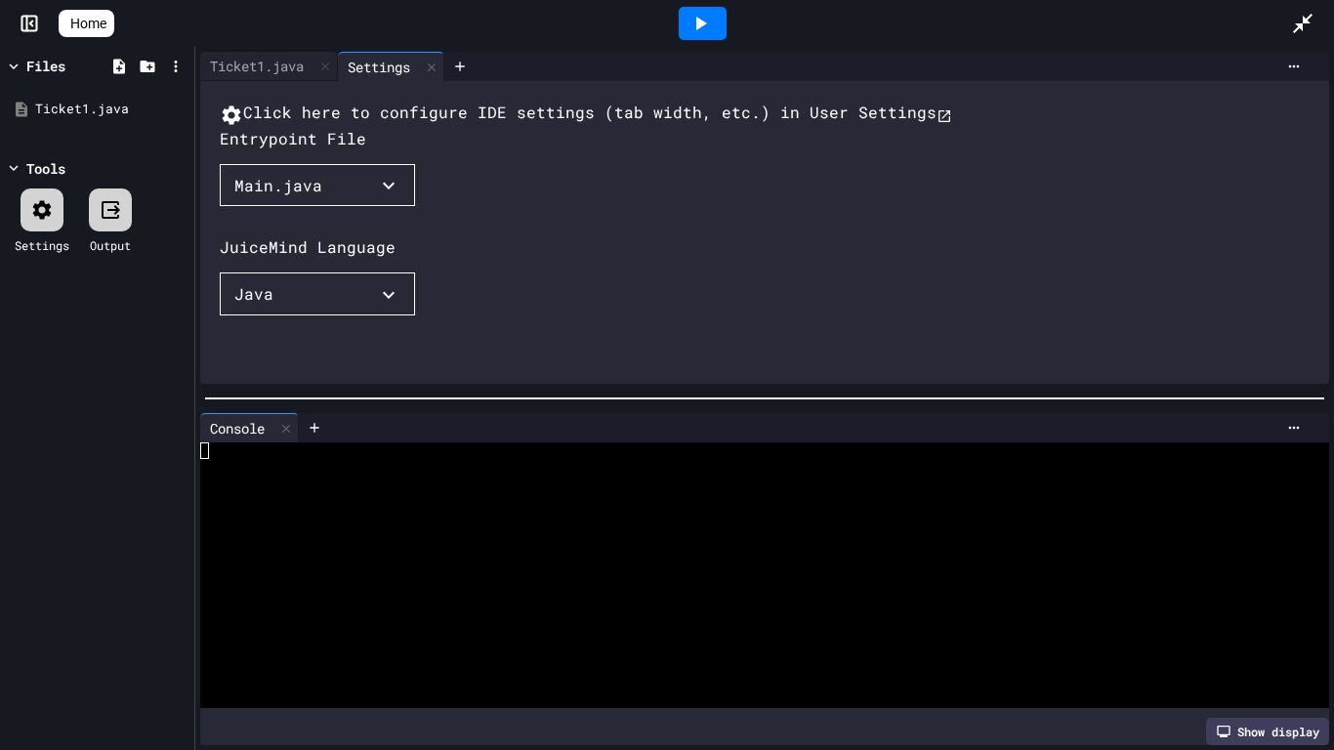
scroll to position [0, 6]
click at [284, 81] on div "Click here to configure IDE settings (tab width, etc.) in User Settings Entrypo…" at bounding box center [764, 232] width 1129 height 303
click at [285, 71] on div "Ticket1.java" at bounding box center [256, 66] width 113 height 21
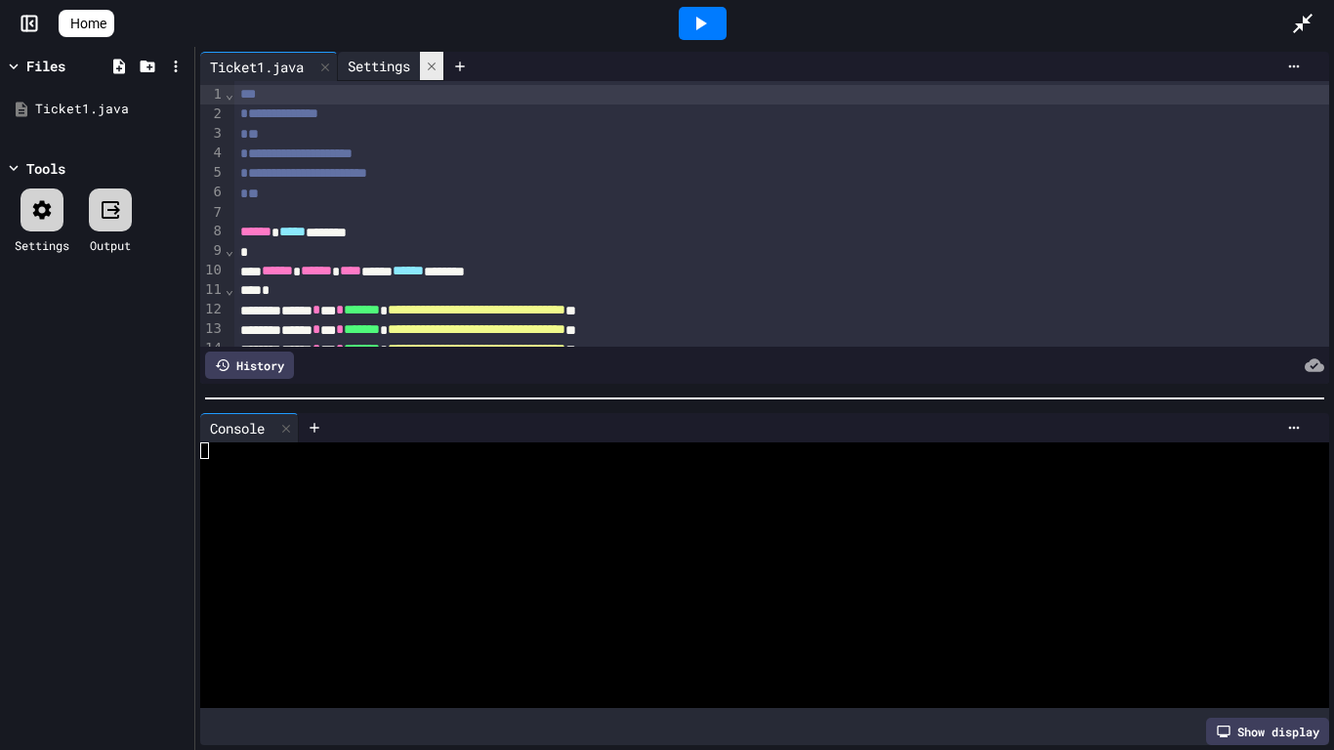
click at [435, 72] on icon at bounding box center [432, 67] width 14 height 14
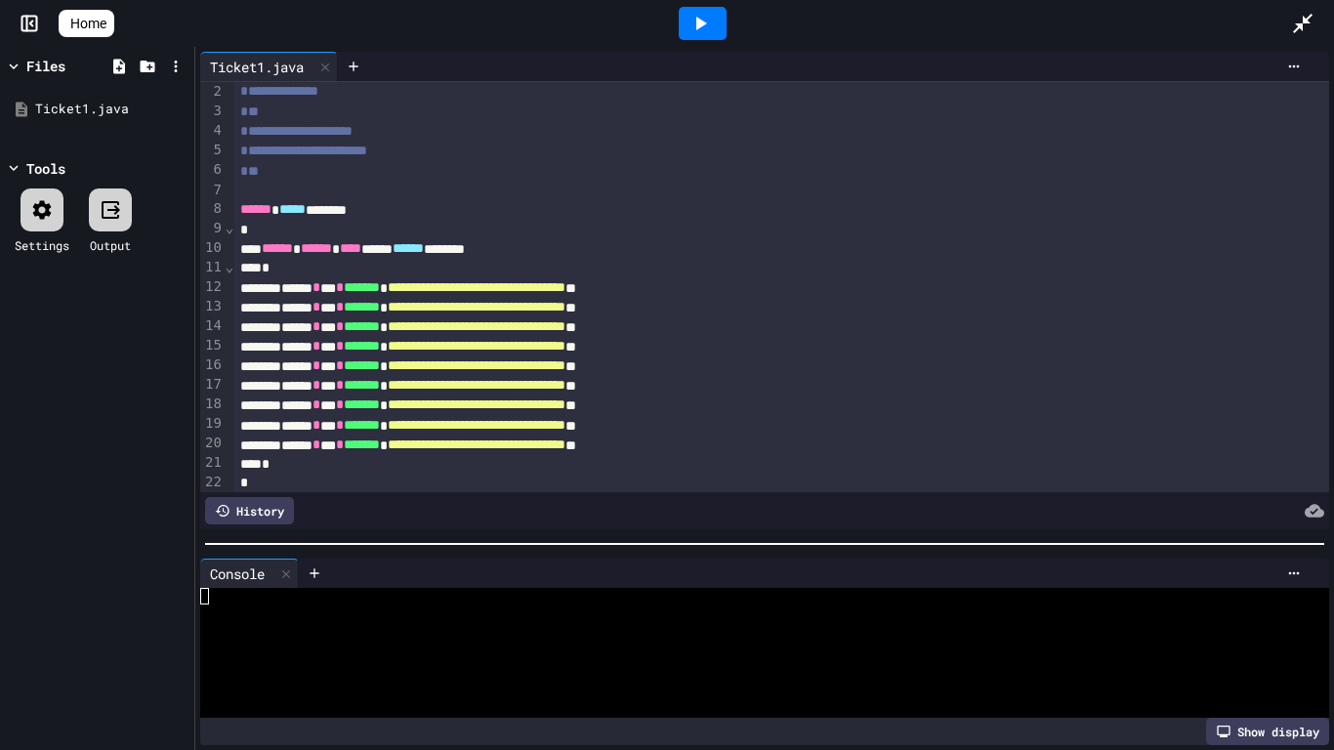
click at [594, 553] on div at bounding box center [764, 544] width 1138 height 20
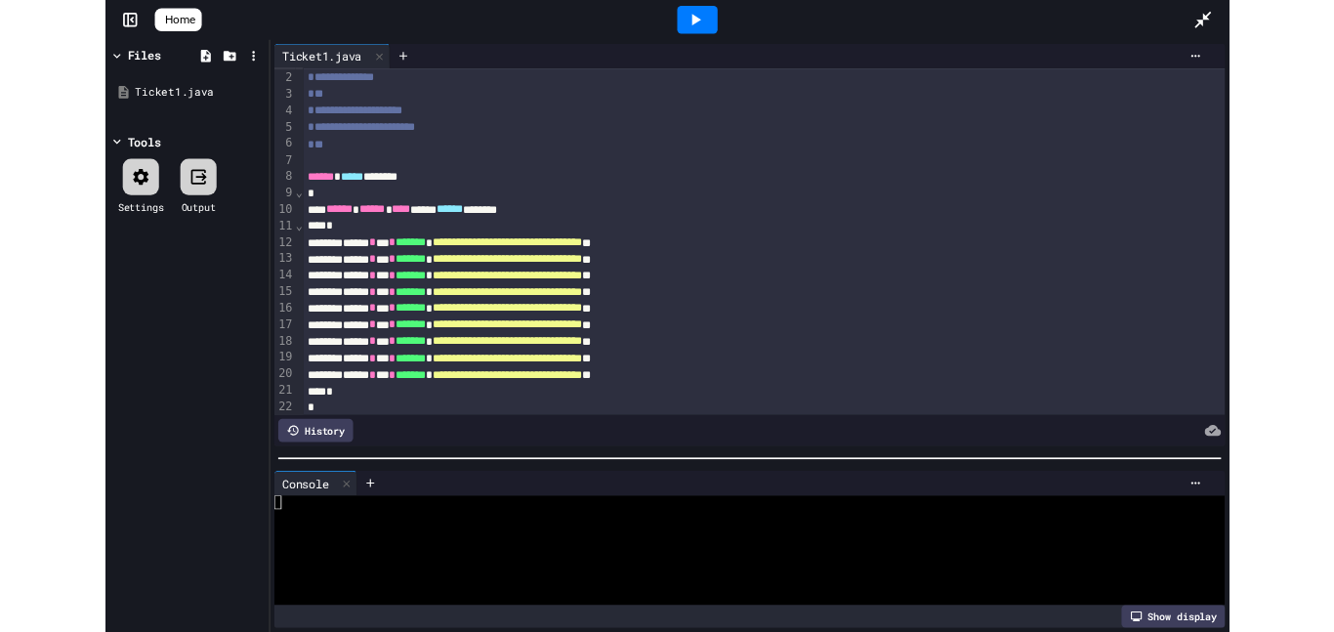
scroll to position [21, 0]
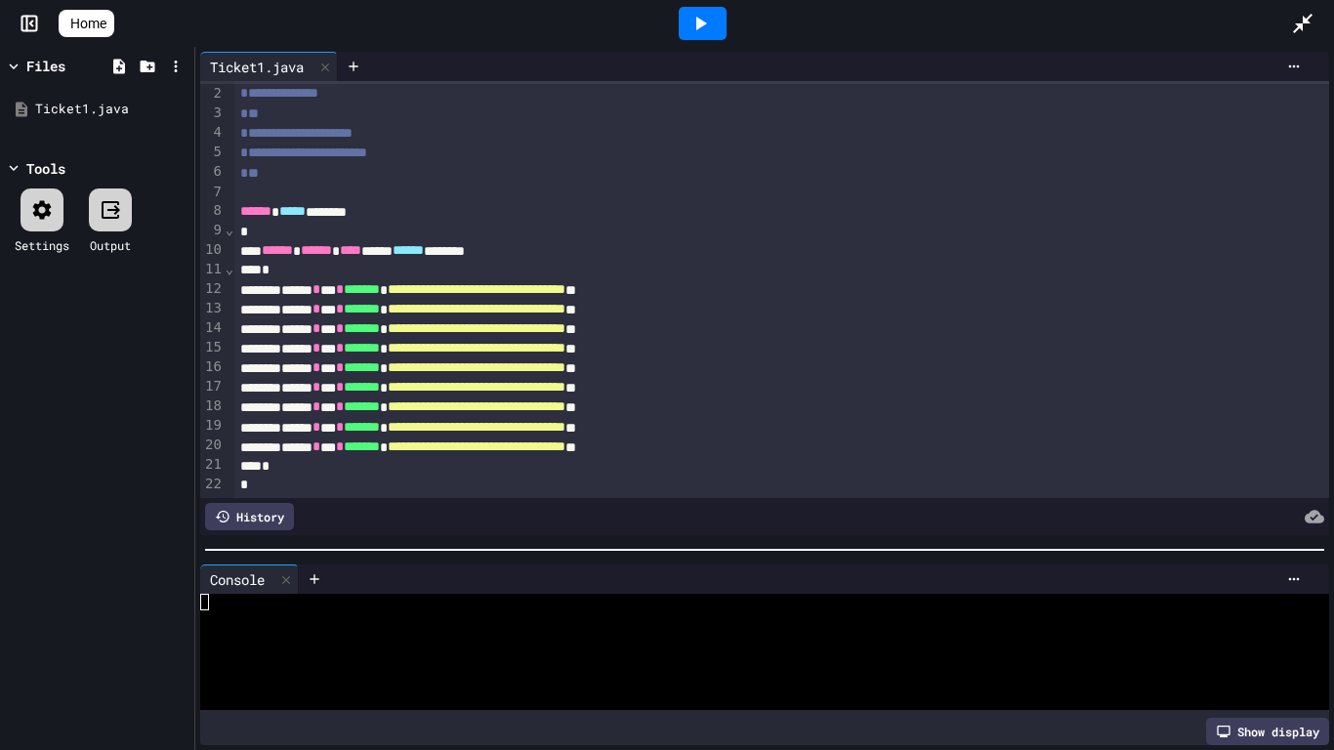
click at [414, 136] on div "**********" at bounding box center [781, 134] width 1095 height 20
click at [443, 164] on div "**" at bounding box center [781, 174] width 1095 height 20
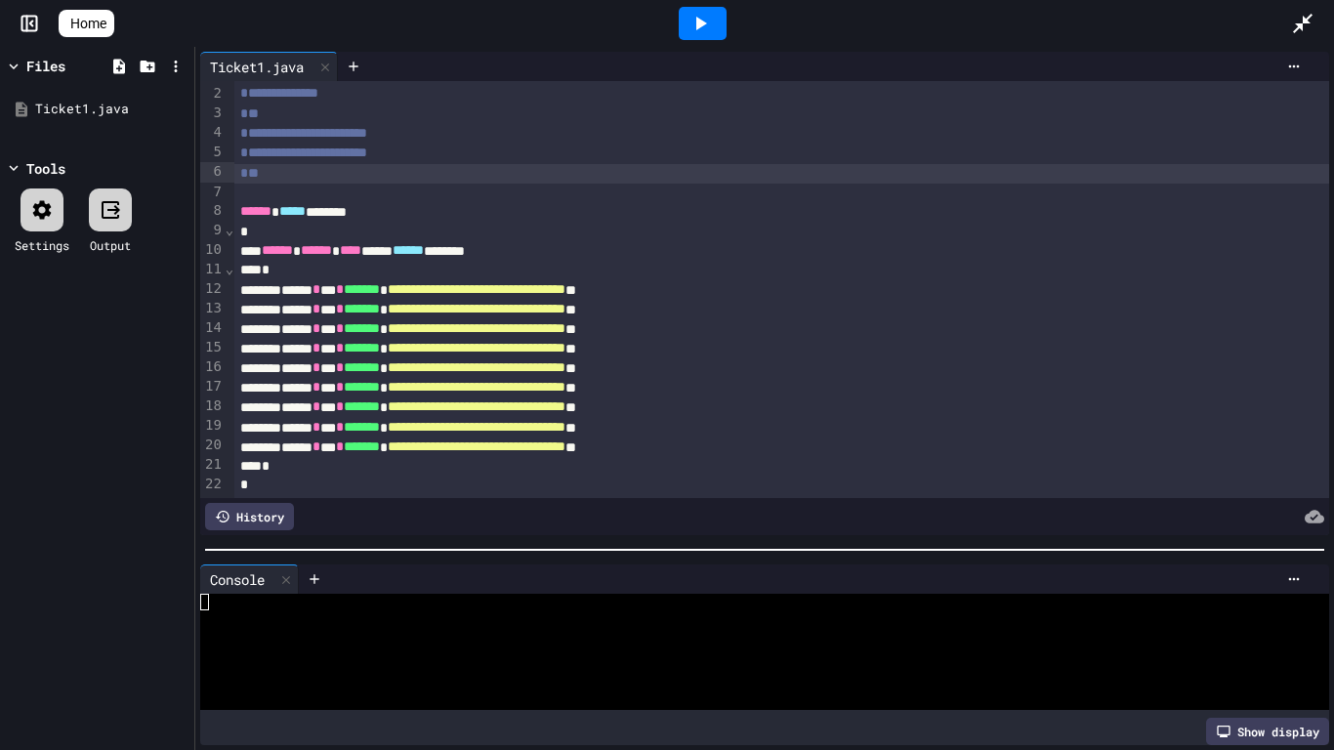
click at [442, 152] on div "**********" at bounding box center [781, 154] width 1095 height 20
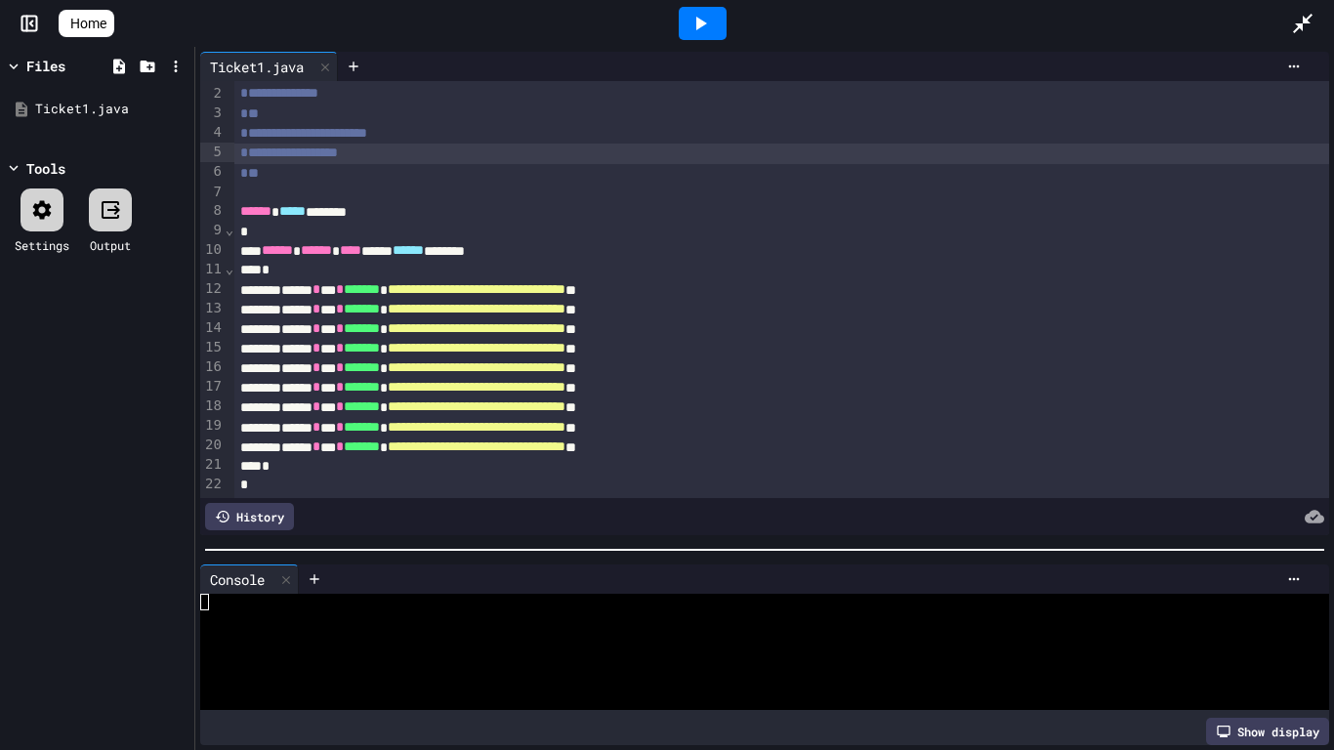
click at [37, 66] on div "Files" at bounding box center [45, 66] width 39 height 21
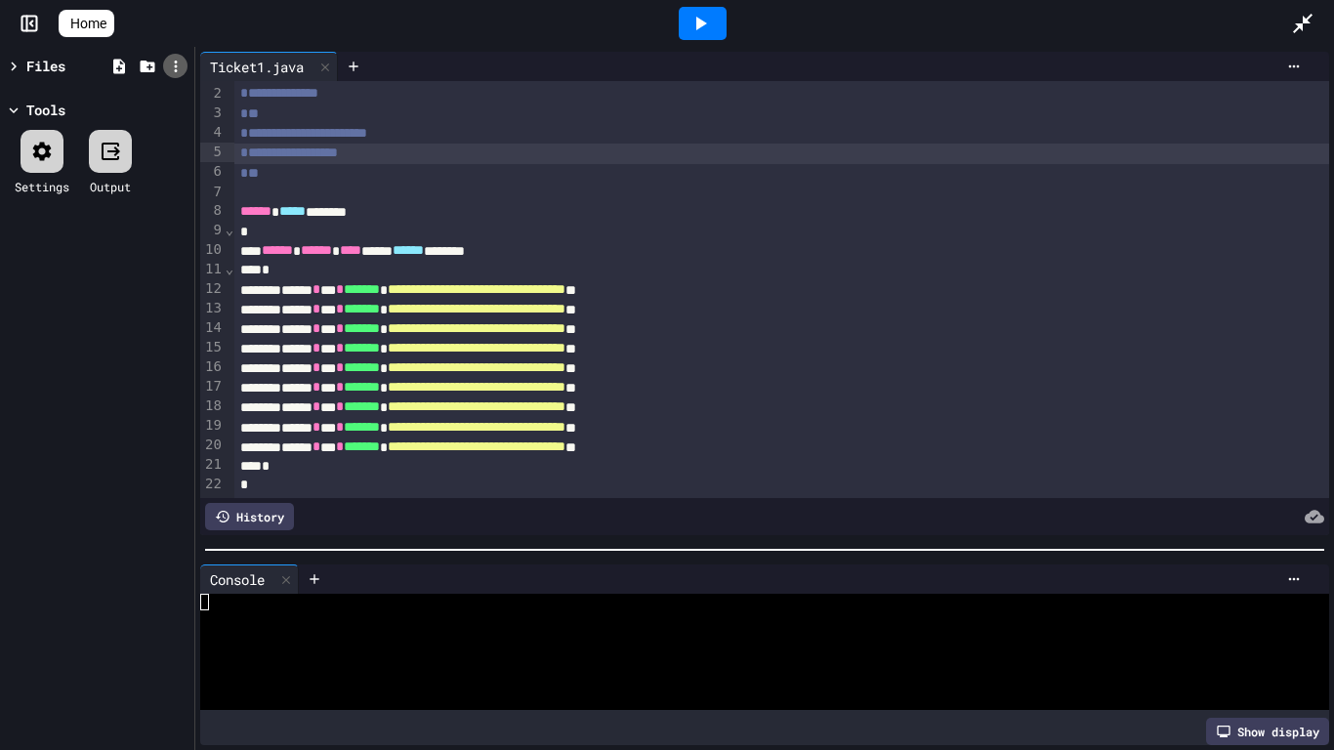
click at [181, 72] on icon at bounding box center [176, 67] width 18 height 18
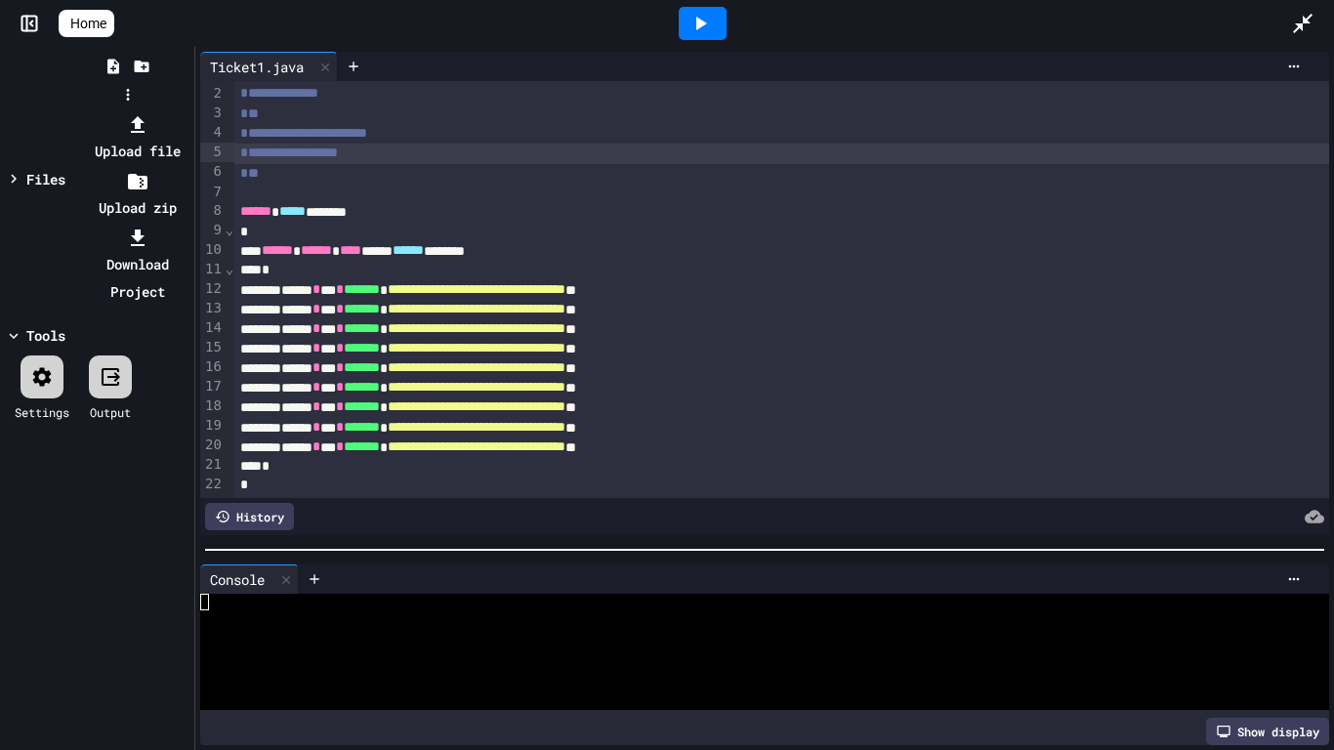
click at [189, 224] on li "Download Project" at bounding box center [137, 265] width 104 height 82
